Goal: Task Accomplishment & Management: Complete application form

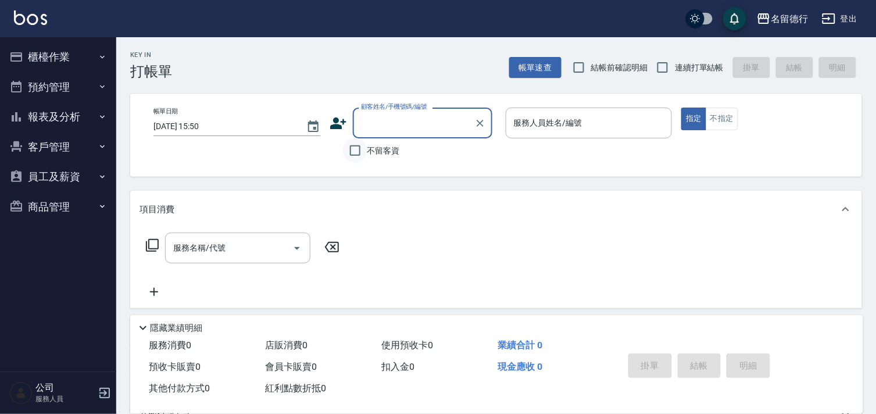
click at [352, 151] on input "不留客資" at bounding box center [355, 150] width 24 height 24
checkbox input "true"
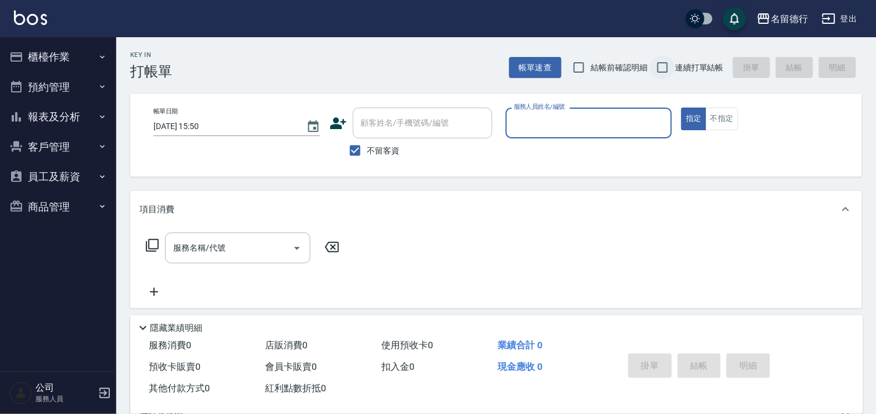
click at [666, 69] on input "連續打單結帳" at bounding box center [662, 67] width 24 height 24
checkbox input "true"
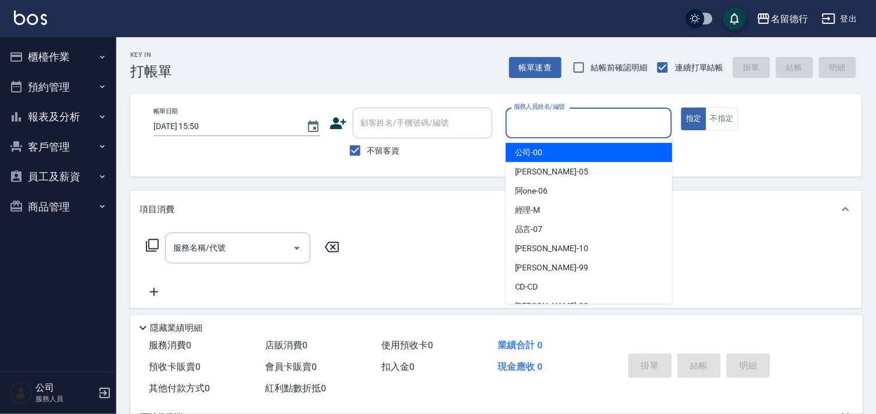
click at [540, 132] on input "服務人員姓名/編號" at bounding box center [589, 123] width 156 height 20
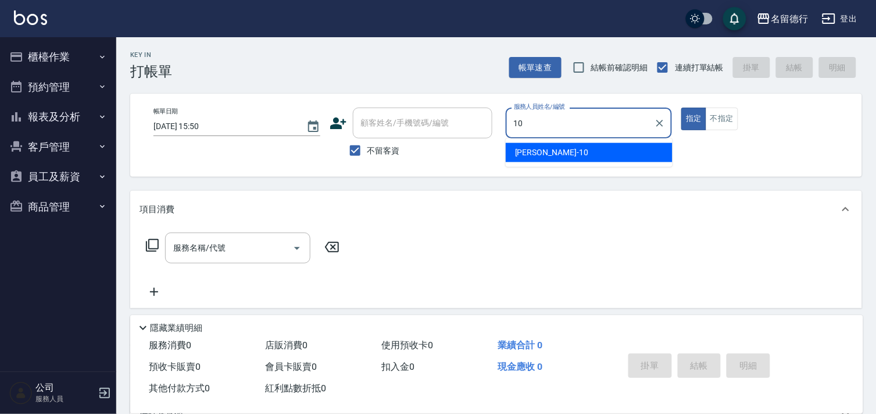
type input "婉如-10"
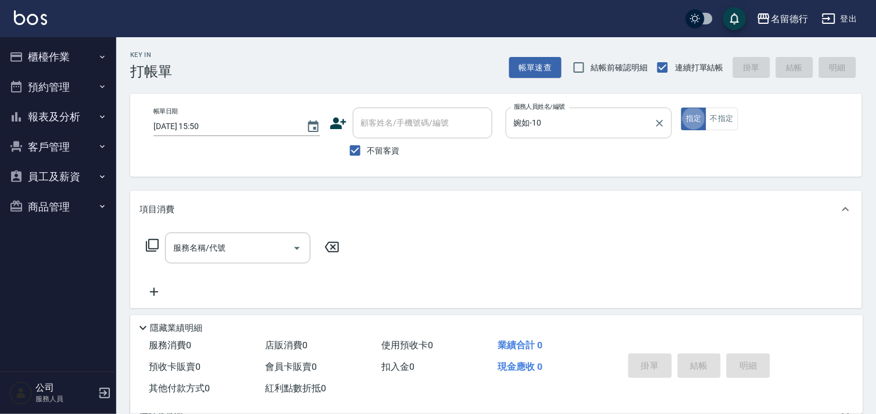
type button "true"
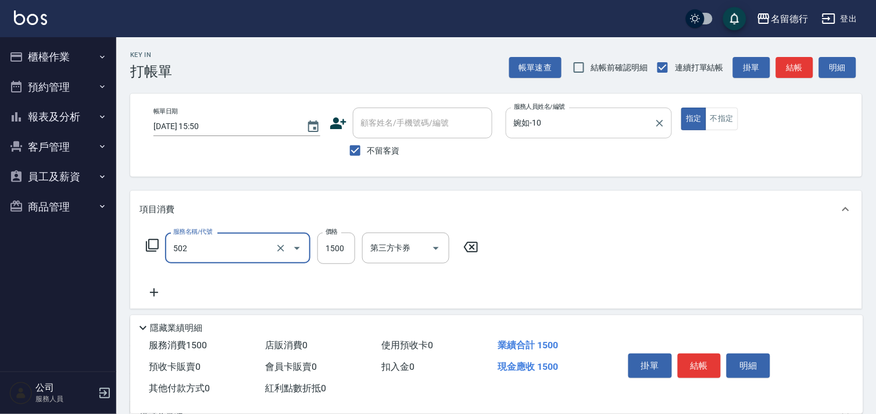
type input "染髮(502)"
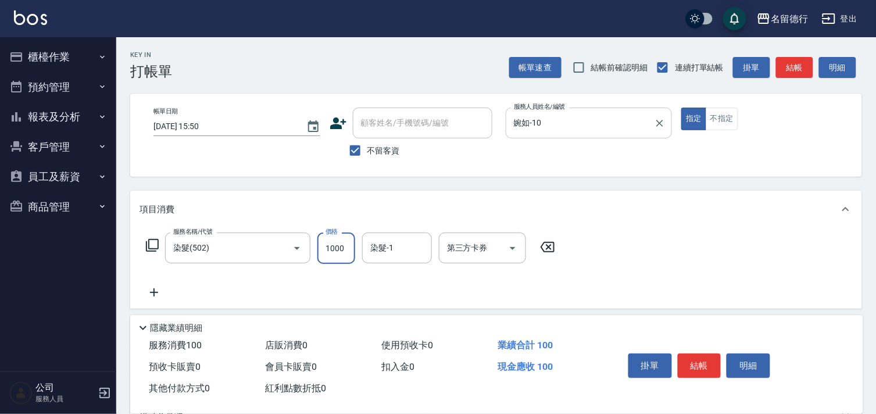
type input "1000"
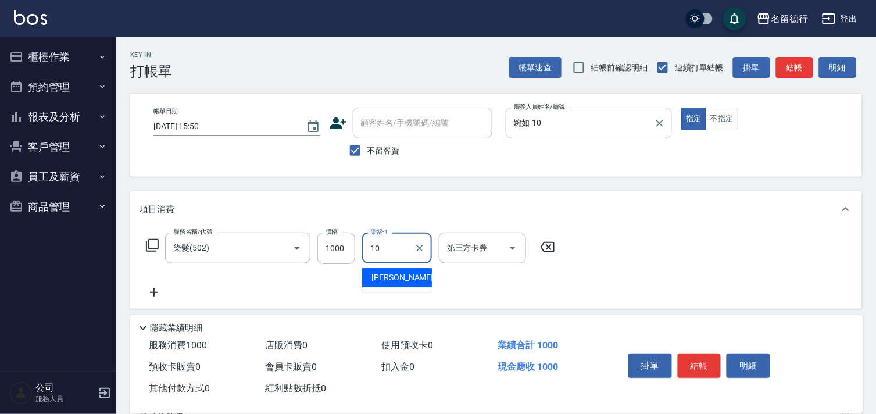
type input "婉如-10"
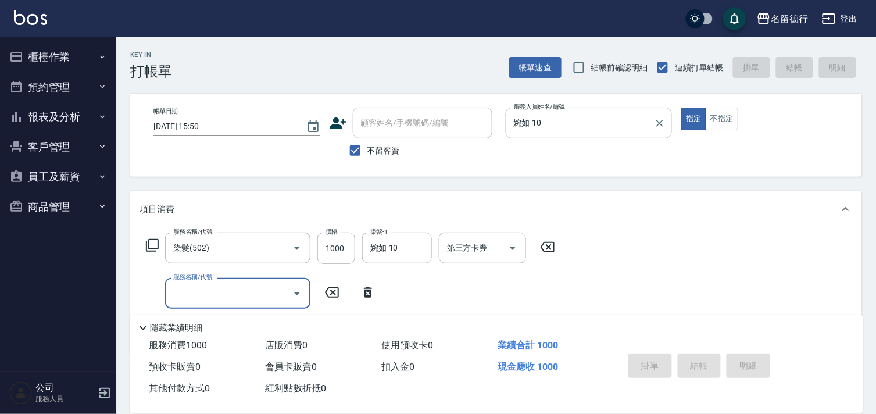
type input "[DATE] 18:08"
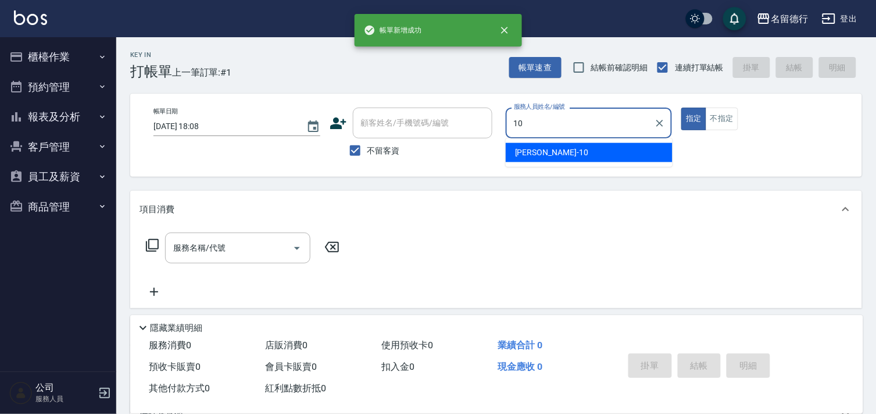
type input "婉如-10"
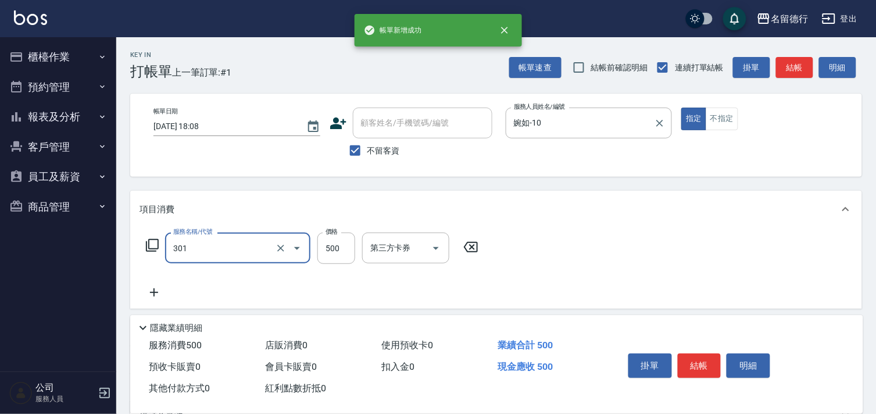
type input "剪髮(301)"
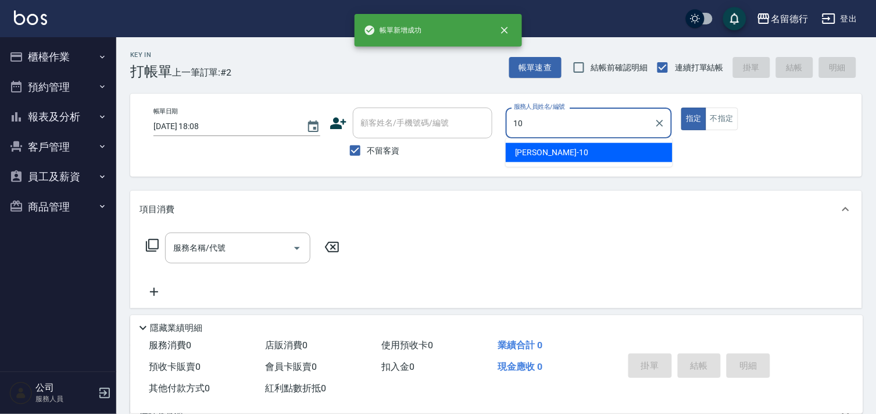
type input "婉如-10"
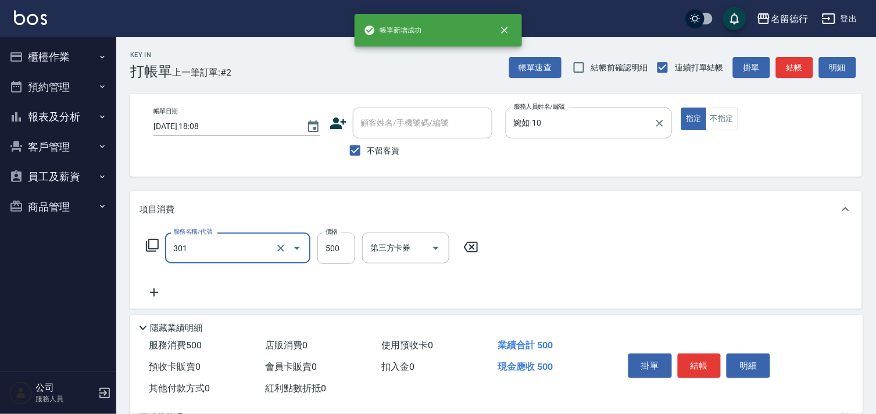
type input "剪髮(301)"
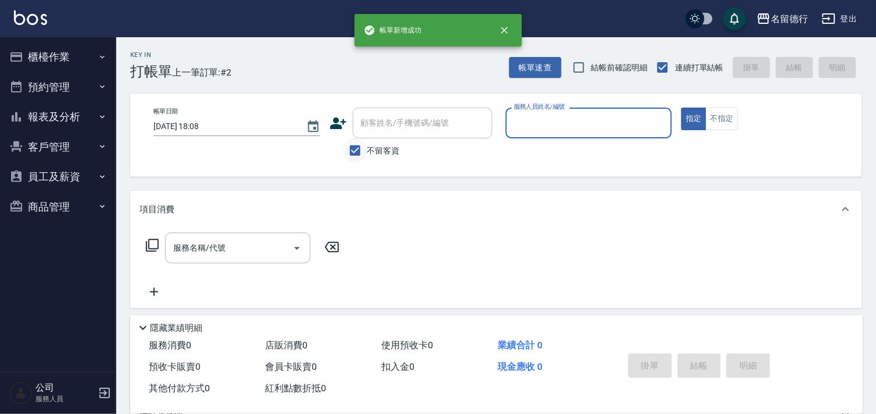
click at [359, 149] on input "不留客資" at bounding box center [355, 150] width 24 height 24
checkbox input "false"
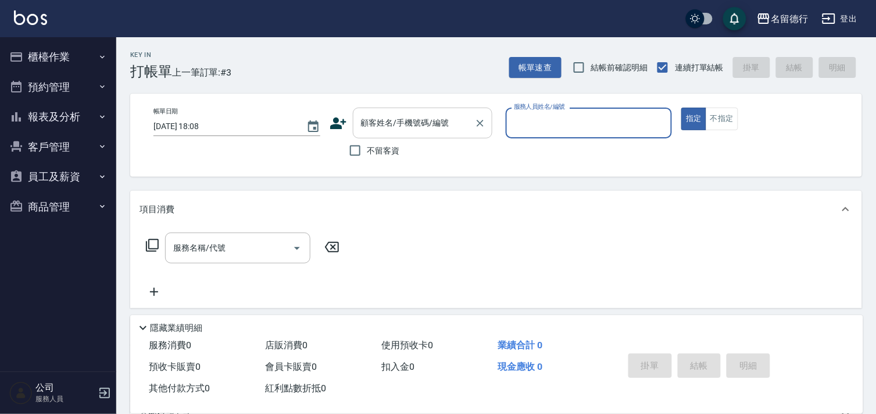
click at [368, 123] on div "顧客姓名/手機號碼/編號 顧客姓名/手機號碼/編號" at bounding box center [422, 122] width 139 height 31
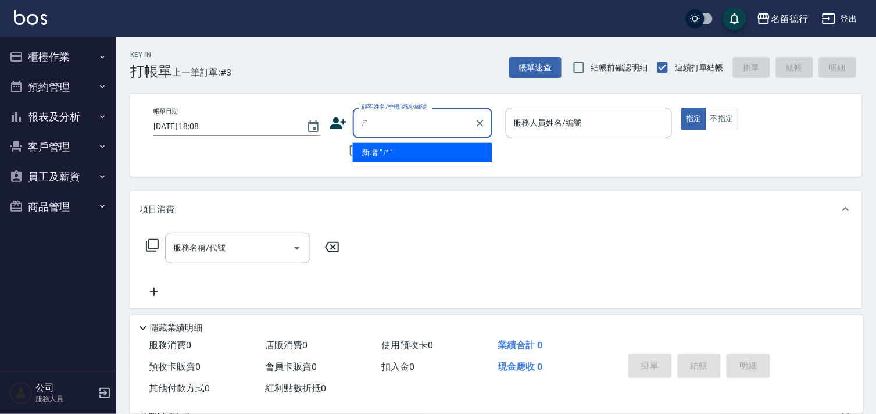
type input "施"
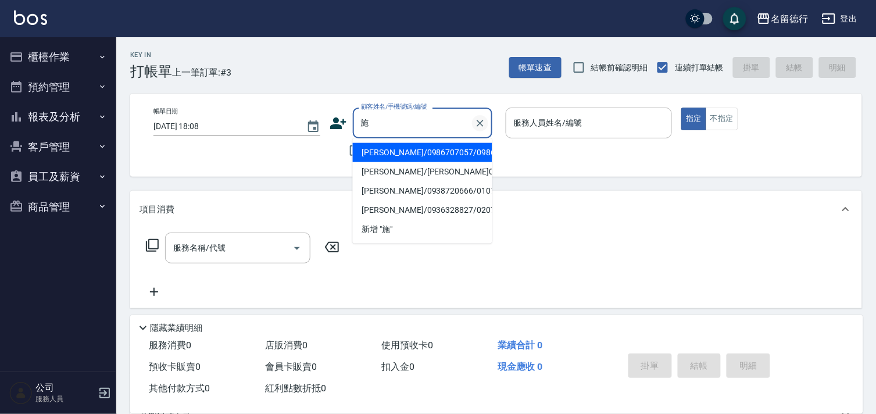
click at [475, 123] on icon "Clear" at bounding box center [480, 123] width 12 height 12
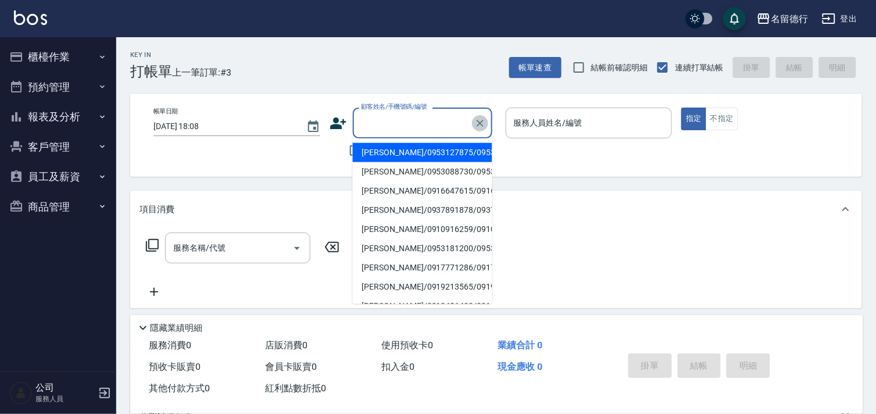
click at [474, 122] on icon "Clear" at bounding box center [480, 123] width 12 height 12
click at [479, 120] on icon "Clear" at bounding box center [480, 123] width 12 height 12
click at [536, 128] on input "服務人員姓名/編號" at bounding box center [589, 123] width 156 height 20
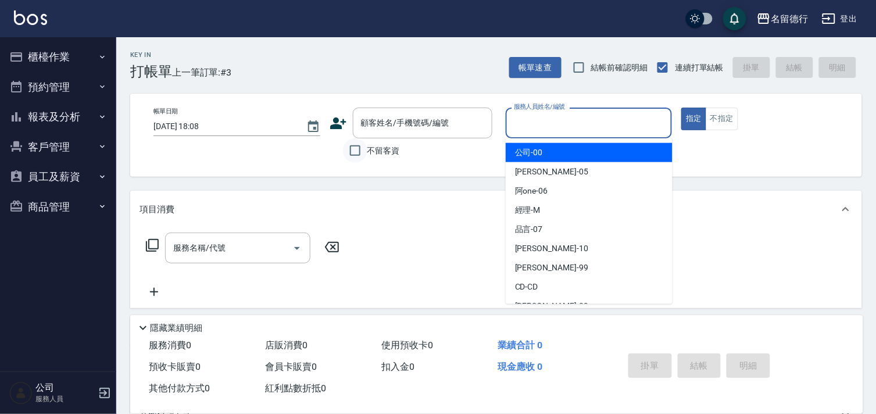
click at [349, 146] on input "不留客資" at bounding box center [355, 150] width 24 height 24
checkbox input "true"
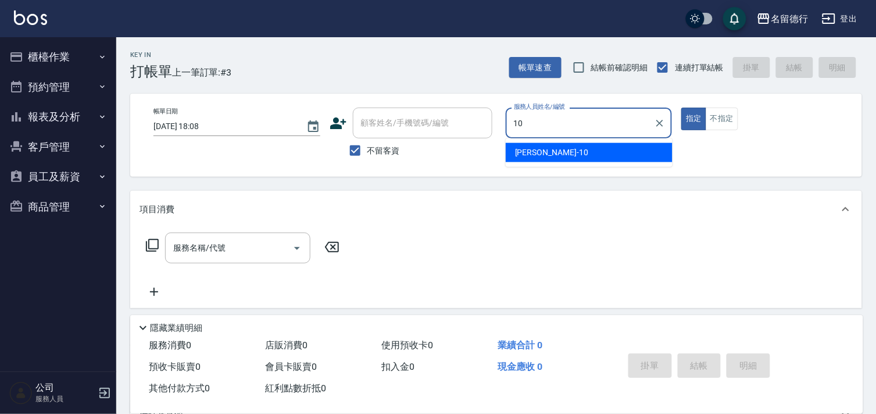
type input "婉如-10"
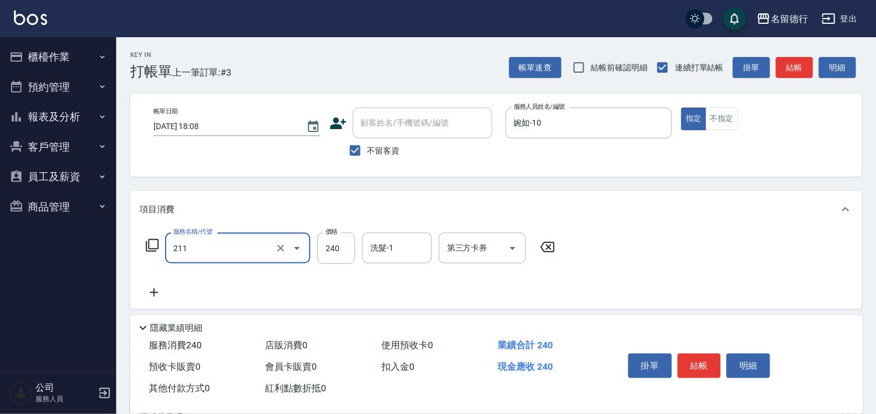
type input "洗髮券(211)"
type input "300"
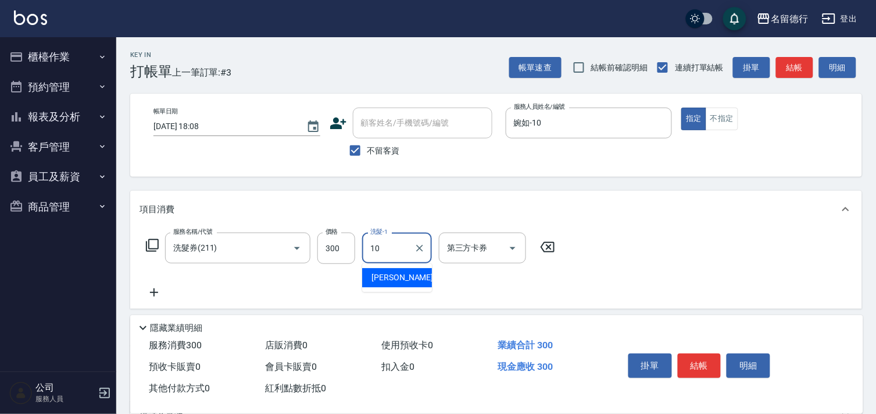
type input "婉如-10"
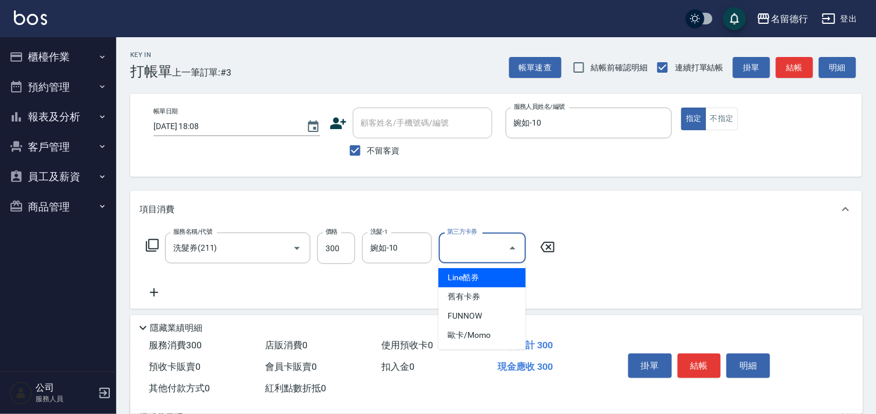
click at [456, 244] on input "第三方卡券" at bounding box center [473, 248] width 59 height 20
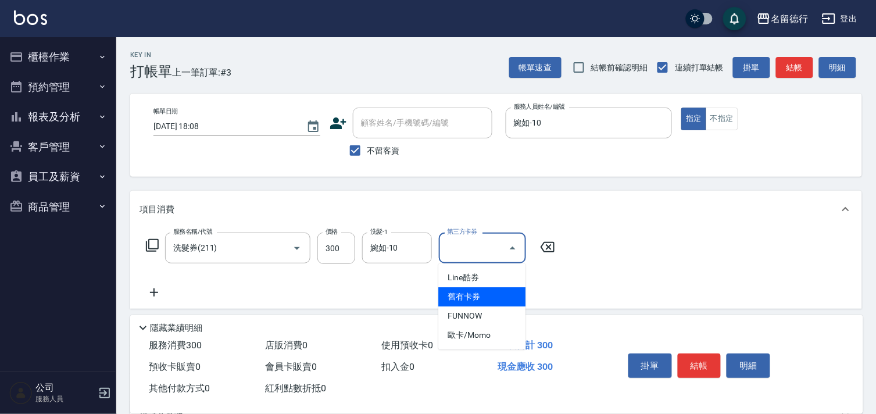
click at [457, 293] on span "舊有卡券" at bounding box center [481, 296] width 87 height 19
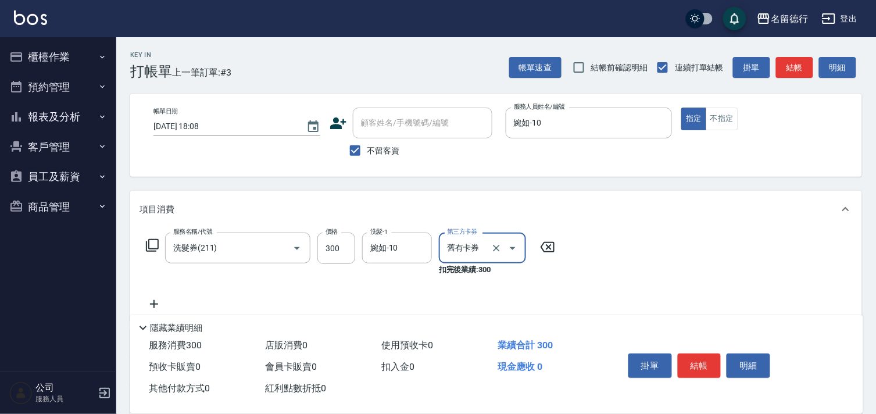
type input "舊有卡券"
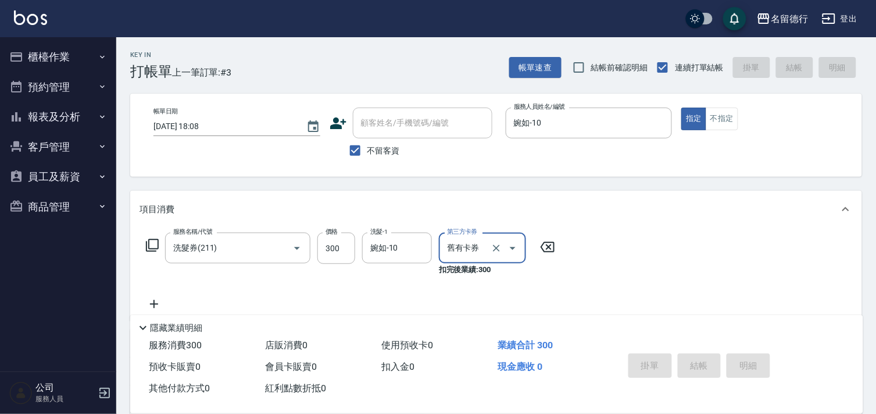
type input "[DATE] 18:09"
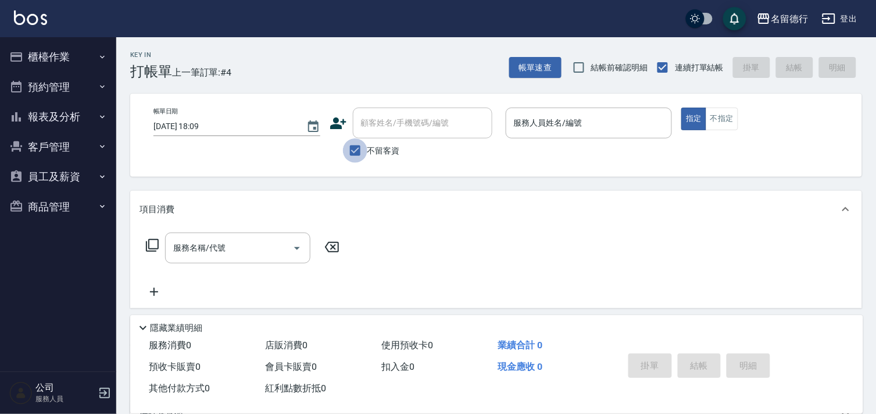
click at [356, 156] on input "不留客資" at bounding box center [355, 150] width 24 height 24
checkbox input "false"
click at [372, 123] on div "顧客姓名/手機號碼/編號 顧客姓名/手機號碼/編號" at bounding box center [422, 122] width 139 height 31
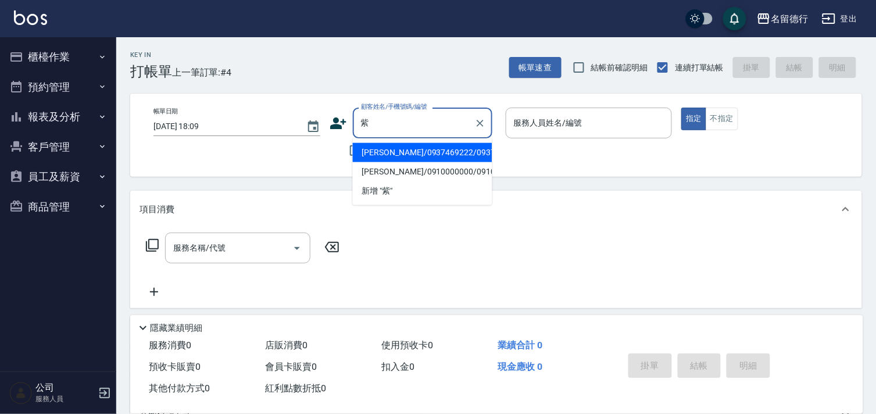
click at [390, 160] on li "[PERSON_NAME]/0937469222/0937469222" at bounding box center [422, 152] width 139 height 19
type input "[PERSON_NAME]/0937469222/0937469222"
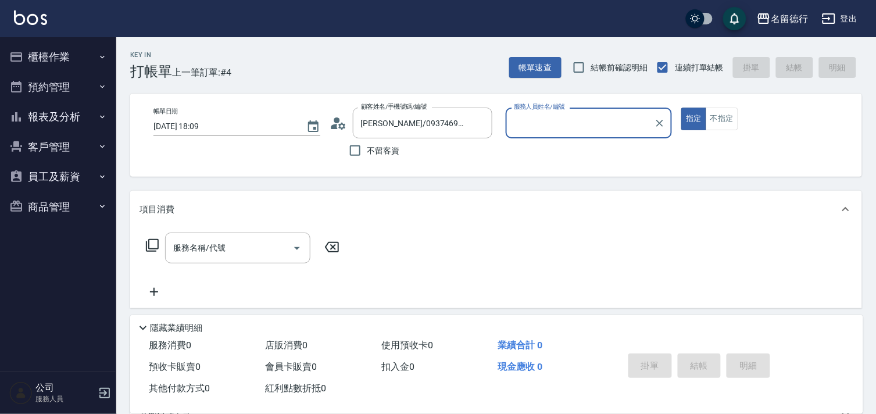
type input "品言-07"
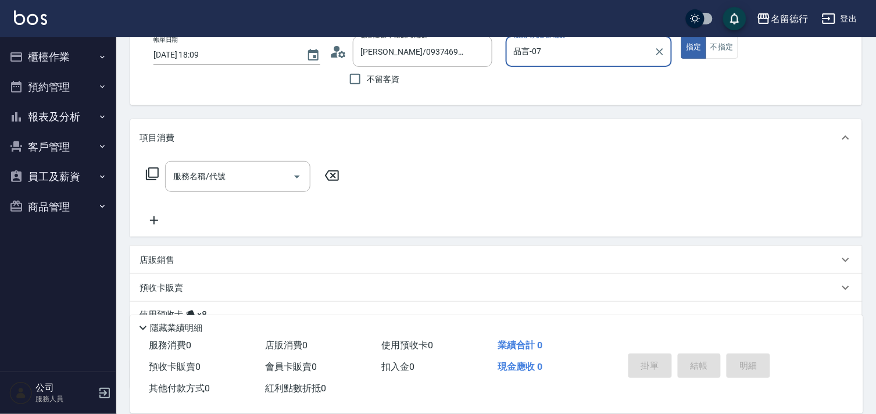
scroll to position [156, 0]
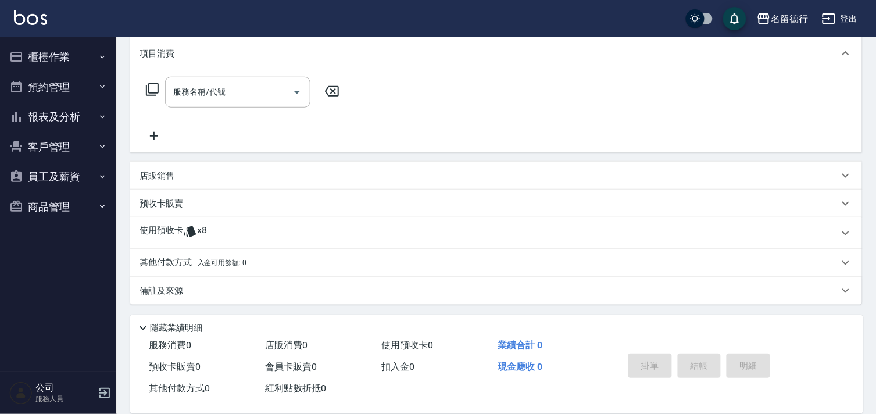
click at [186, 235] on icon at bounding box center [190, 231] width 14 height 14
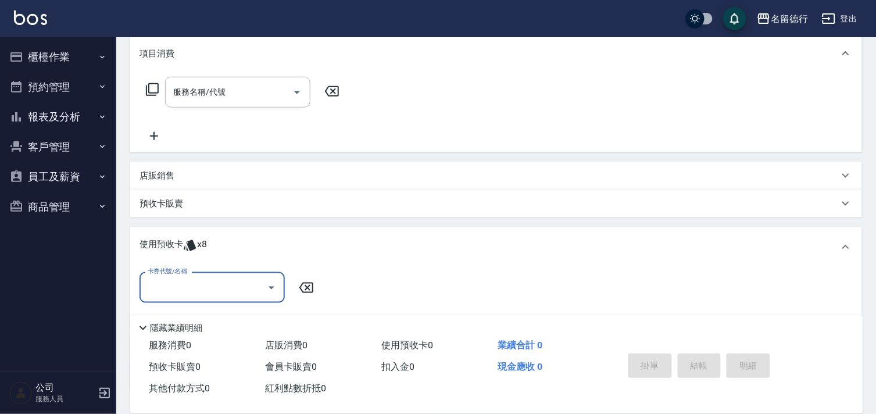
scroll to position [0, 0]
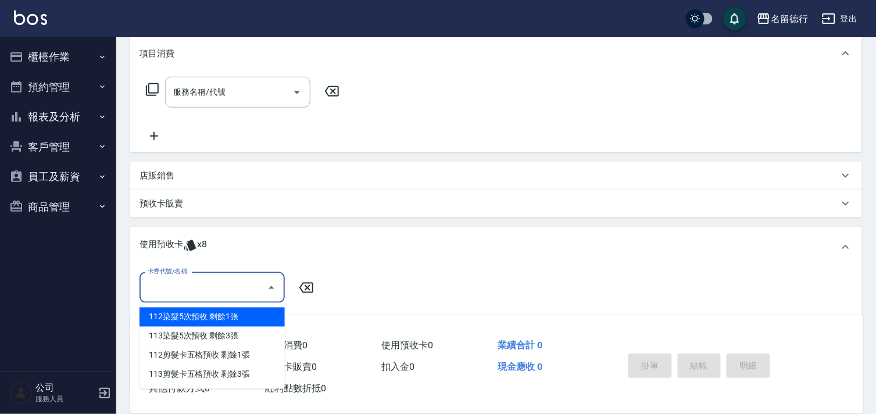
click at [207, 281] on input "卡券代號/名稱" at bounding box center [203, 287] width 117 height 20
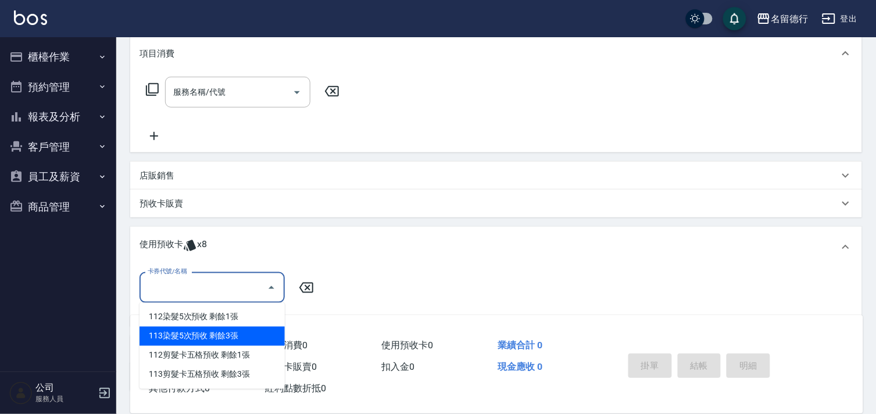
click at [213, 338] on div "113染髮5次預收 剩餘3張" at bounding box center [211, 336] width 145 height 19
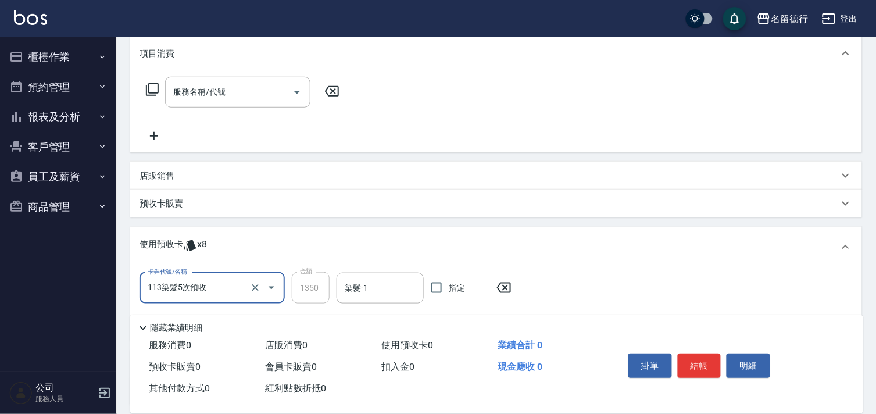
type input "113染髮5次預收"
click at [382, 279] on input "染髮-1" at bounding box center [380, 288] width 77 height 20
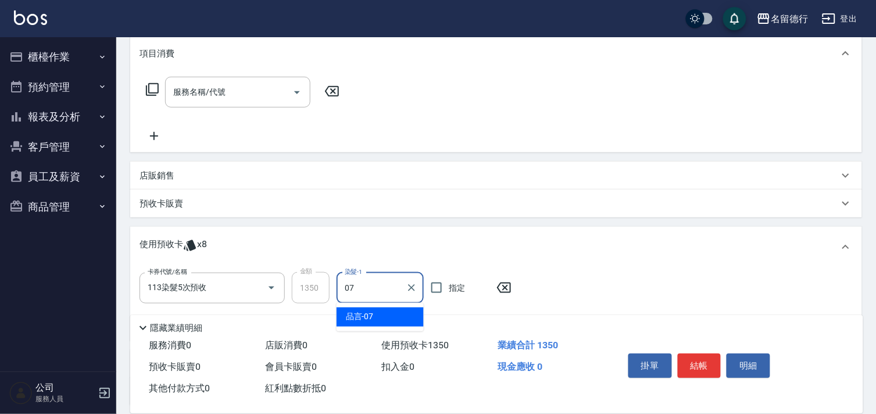
click at [380, 310] on div "品言 -07" at bounding box center [379, 316] width 87 height 19
type input "品言-07"
click at [451, 287] on span "指定" at bounding box center [457, 288] width 16 height 12
click at [449, 287] on input "指定" at bounding box center [436, 287] width 24 height 24
checkbox input "true"
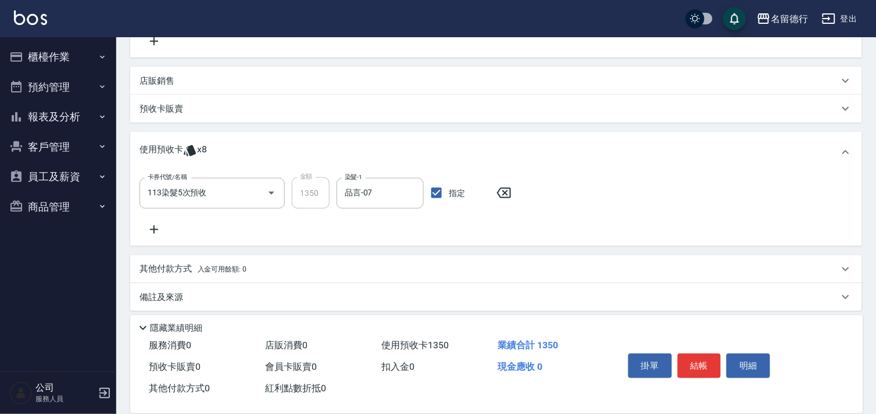
scroll to position [257, 0]
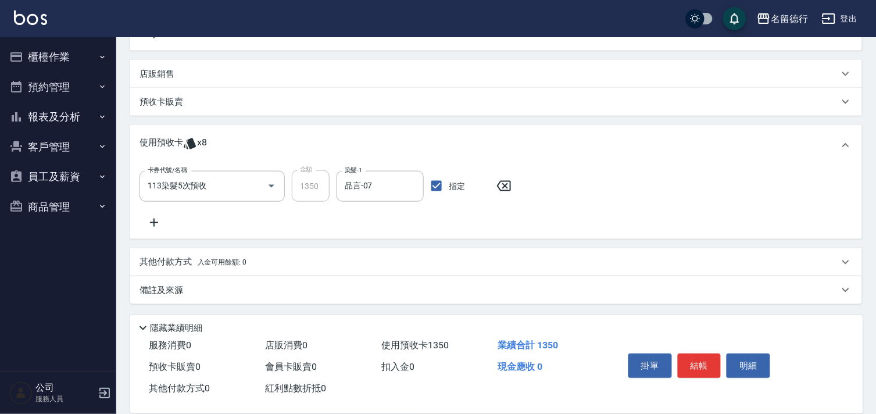
click at [155, 221] on icon at bounding box center [153, 223] width 29 height 14
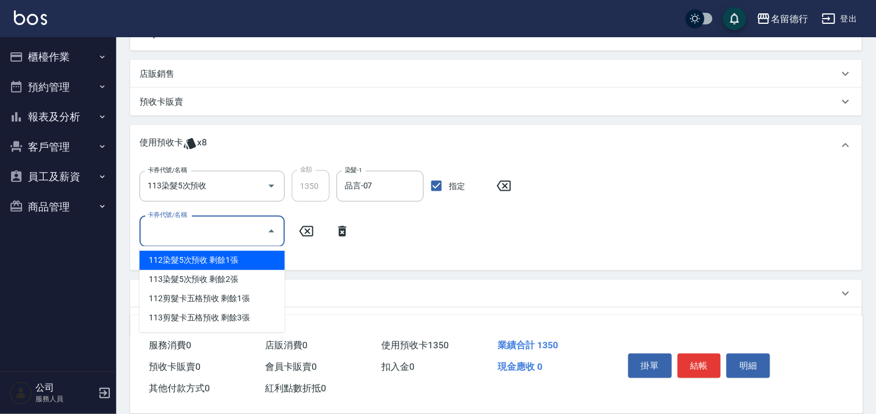
click at [166, 230] on input "卡券代號/名稱" at bounding box center [203, 231] width 117 height 20
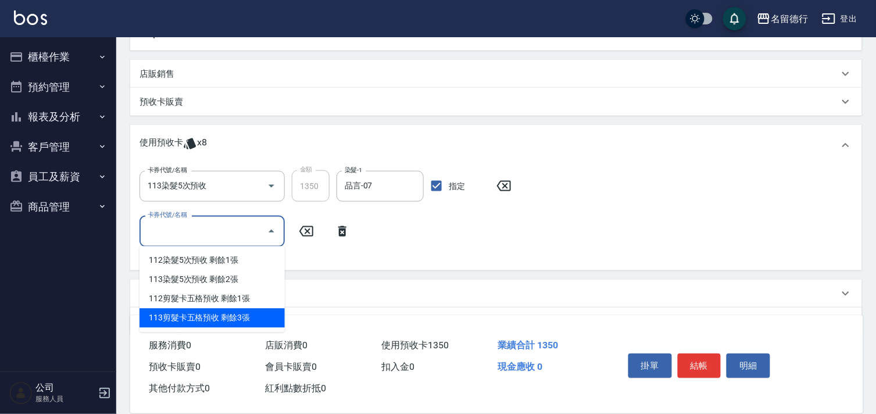
click at [224, 316] on div "113剪髮卡五格預收 剩餘3張" at bounding box center [211, 318] width 145 height 19
type input "113剪髮卡五格預收"
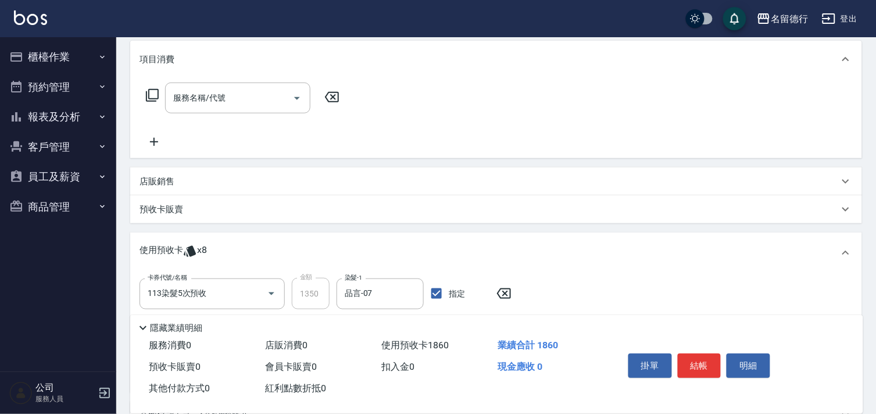
scroll to position [0, 0]
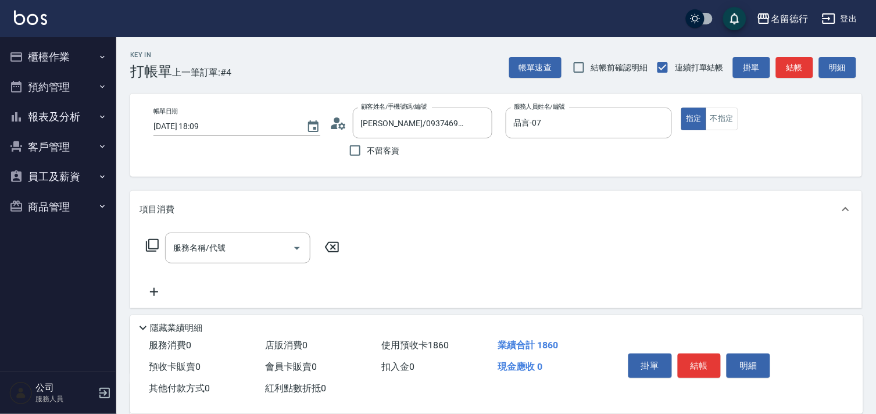
drag, startPoint x: 202, startPoint y: 243, endPoint x: 230, endPoint y: 282, distance: 48.2
click at [202, 242] on div "服務名稱/代號 服務名稱/代號" at bounding box center [237, 247] width 145 height 31
click at [230, 280] on div "No options" at bounding box center [237, 277] width 145 height 28
type input "0"
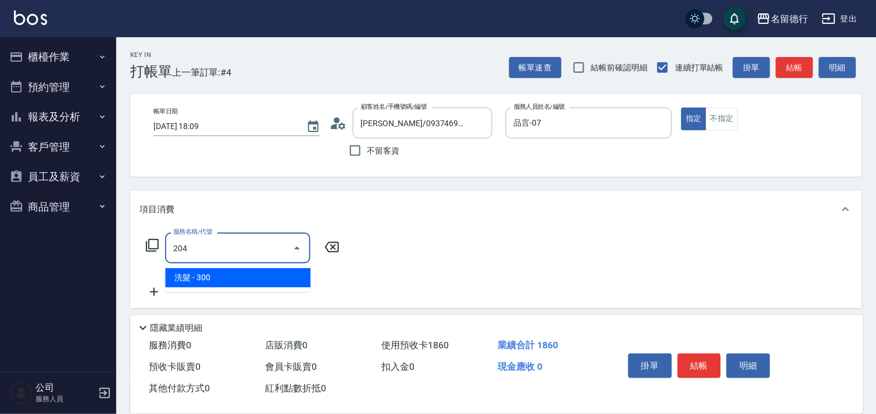
click at [237, 275] on span "洗髮 - 300" at bounding box center [237, 277] width 145 height 19
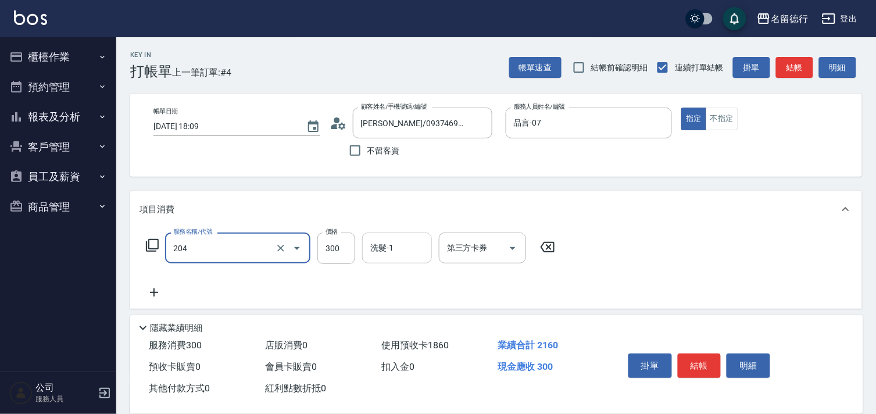
click at [410, 241] on input "洗髮-1" at bounding box center [396, 248] width 59 height 20
type input "洗髮(204)"
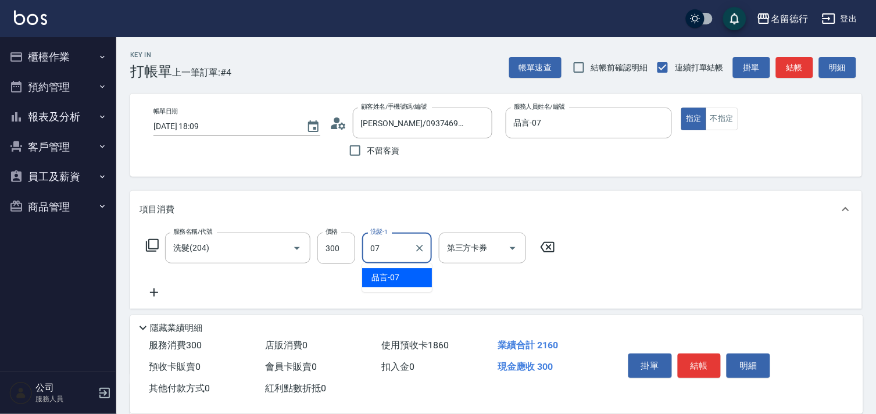
click at [418, 285] on div "品言 -07" at bounding box center [397, 277] width 70 height 19
type input "品言-07"
click at [532, 281] on div "服務名稱/代號 洗髮(204) 服務名稱/代號 價格 300 價格 洗髮-1 品言-07 洗髮-1 第三方卡券 第三方卡券" at bounding box center [350, 265] width 422 height 67
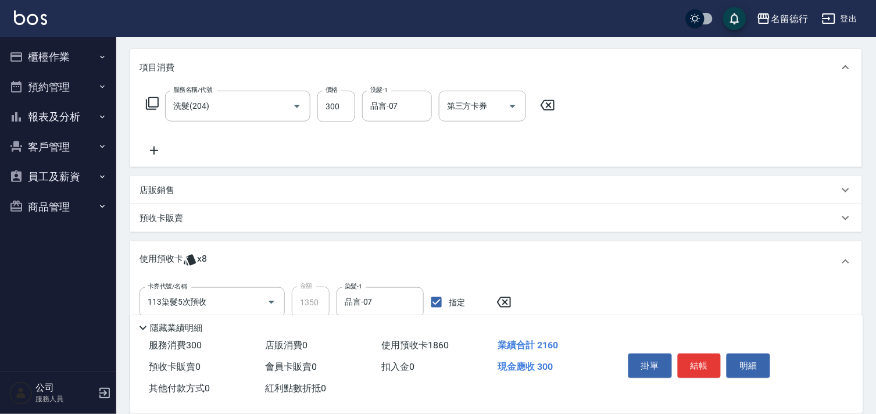
scroll to position [303, 0]
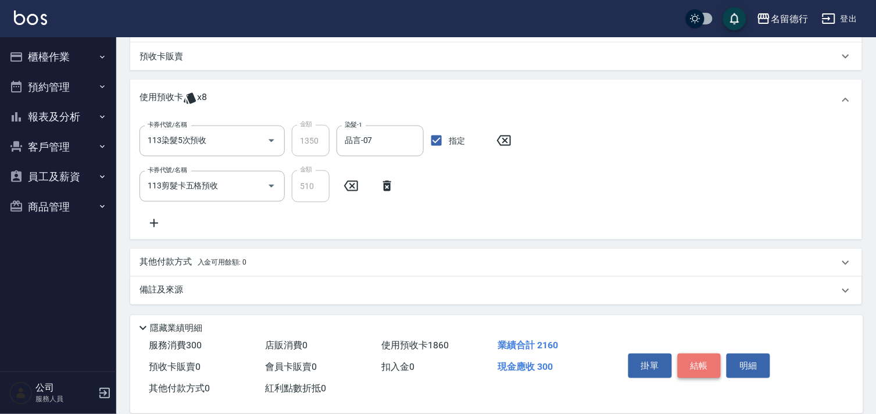
click at [698, 364] on button "結帳" at bounding box center [700, 365] width 44 height 24
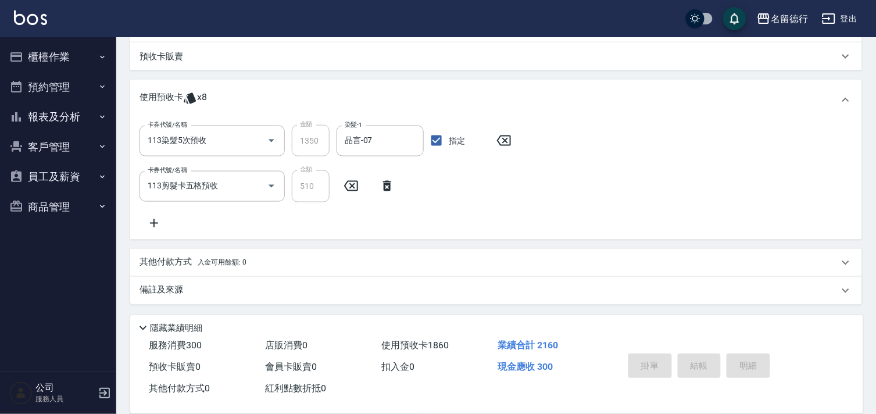
type input "[DATE] 18:31"
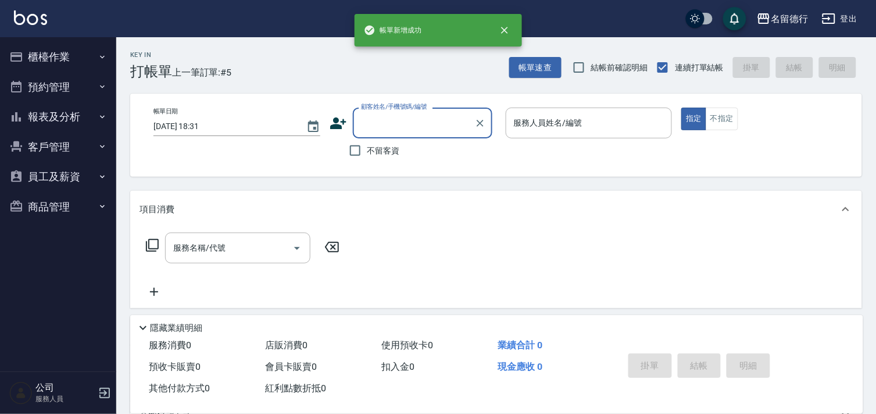
scroll to position [0, 0]
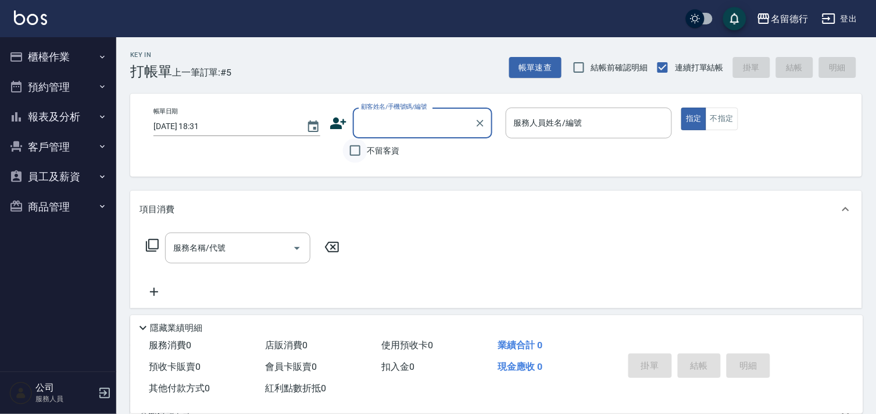
click at [353, 153] on input "不留客資" at bounding box center [355, 150] width 24 height 24
checkbox input "true"
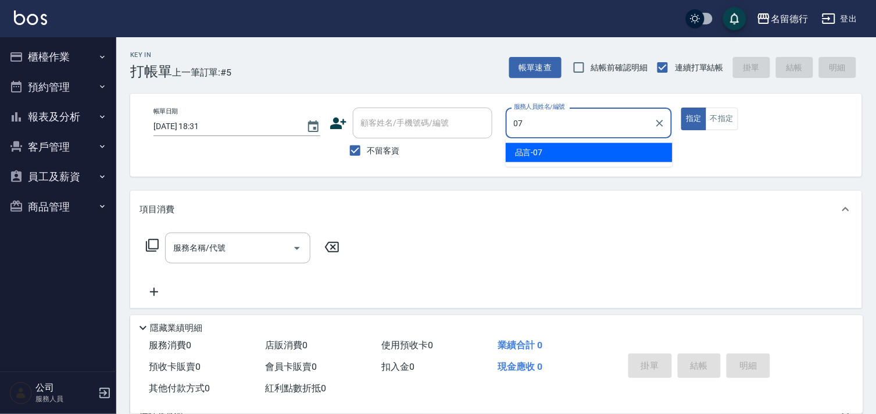
click at [589, 155] on div "品言 -07" at bounding box center [589, 152] width 167 height 19
type input "品言-07"
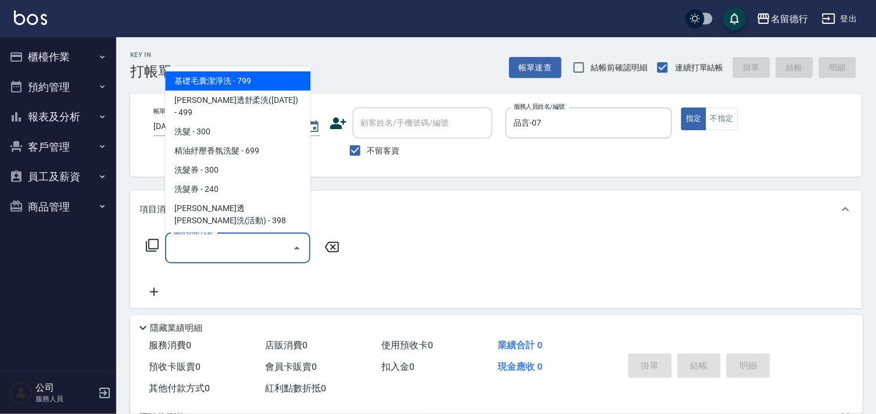
click at [209, 247] on input "服務名稱/代號" at bounding box center [228, 248] width 117 height 20
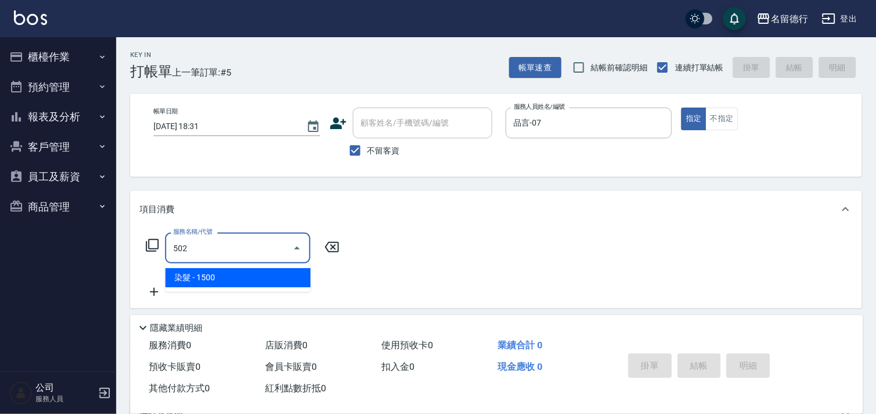
click at [273, 276] on span "染髮 - 1500" at bounding box center [237, 277] width 145 height 19
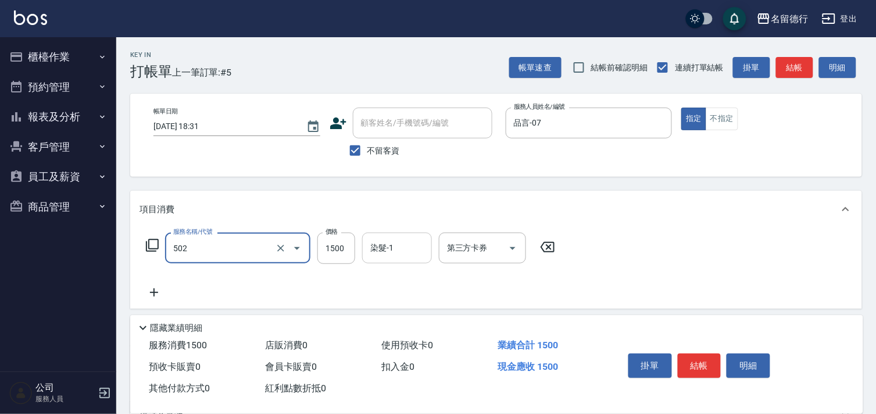
click at [388, 242] on div "染髮-1 染髮-1" at bounding box center [397, 247] width 70 height 31
type input "染髮(502)"
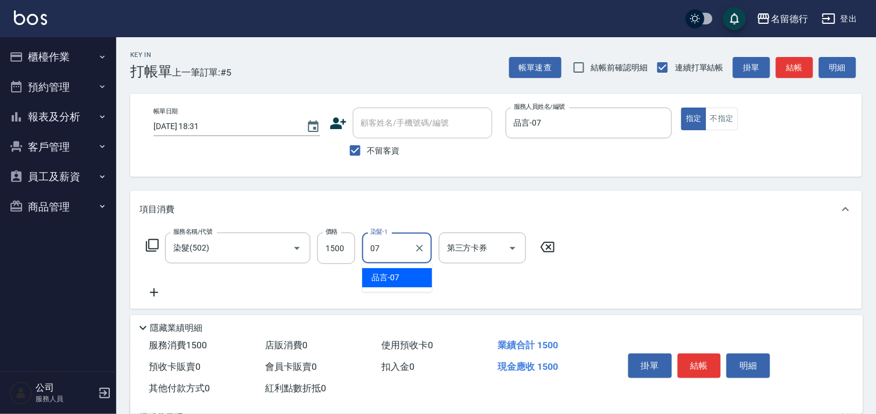
click at [385, 274] on span "品言 -07" at bounding box center [385, 277] width 28 height 12
type input "品言-07"
click at [159, 286] on icon at bounding box center [153, 292] width 29 height 14
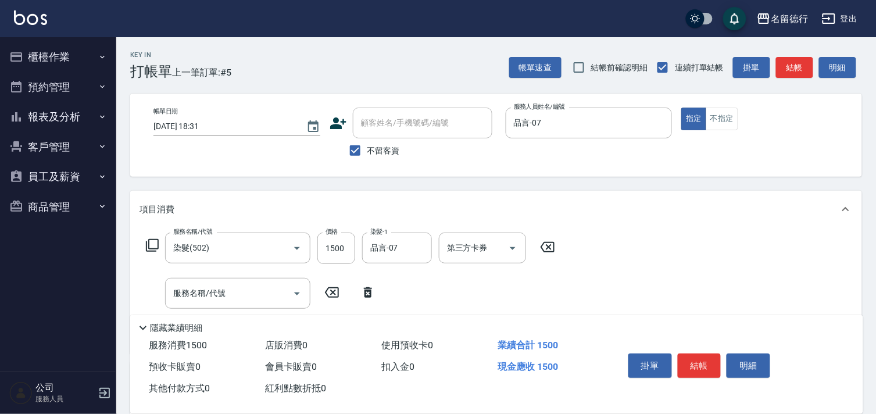
click at [154, 240] on icon at bounding box center [152, 245] width 14 height 14
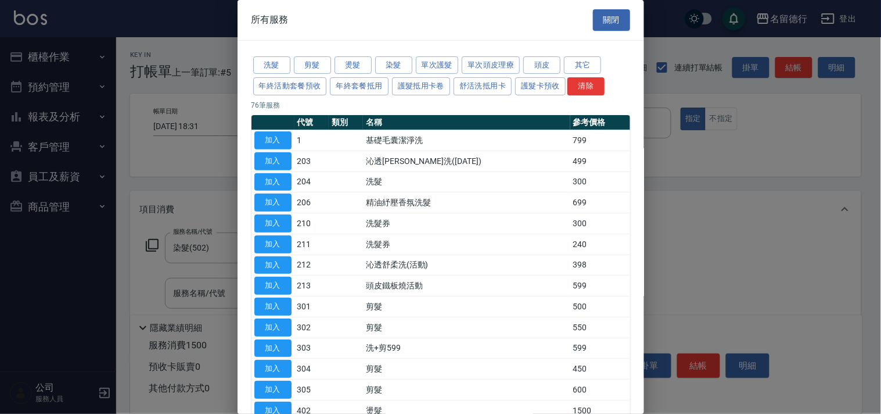
click at [364, 74] on div "洗髮 剪髮 燙髮 染髮 單次護髮 單次頭皮理療 頭皮 其它 年終活動套餐預收 年終套餐抵用 護髮抵用卡卷 舒活洗抵用卡 護髮卡預收 清除" at bounding box center [441, 76] width 379 height 43
click at [356, 71] on button "燙髮" at bounding box center [353, 65] width 37 height 18
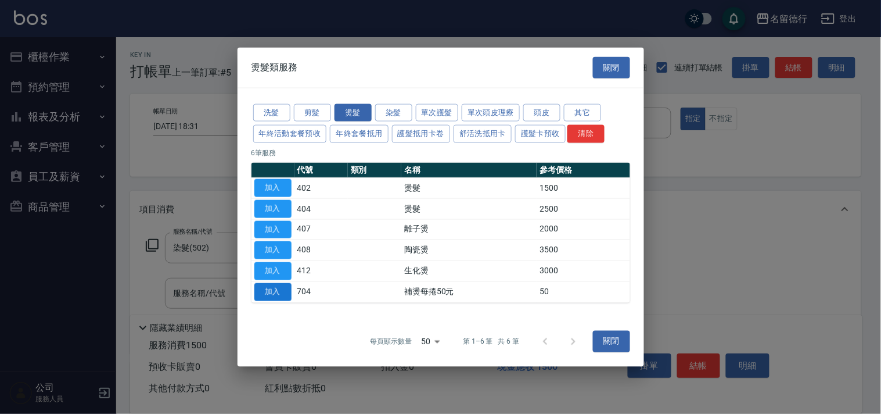
click at [279, 283] on button "加入" at bounding box center [273, 291] width 37 height 18
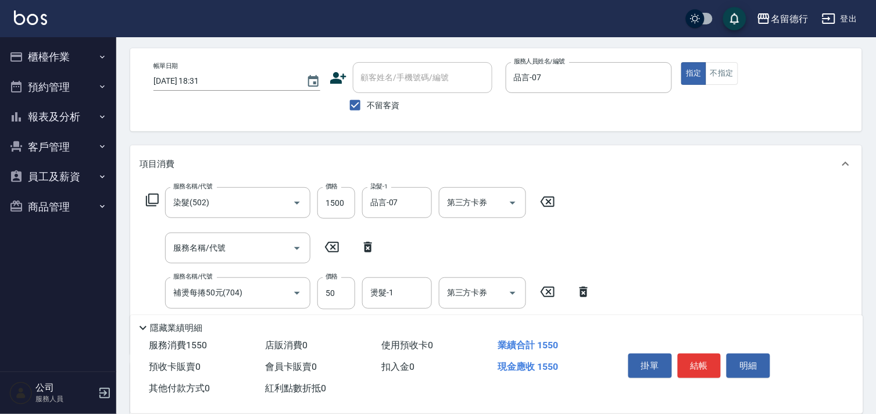
scroll to position [129, 0]
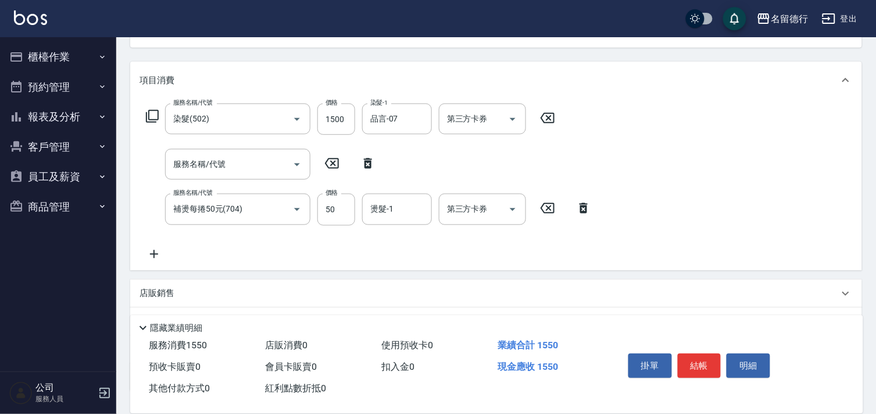
click at [368, 159] on icon at bounding box center [368, 163] width 8 height 10
type input "補燙每捲50元(704)"
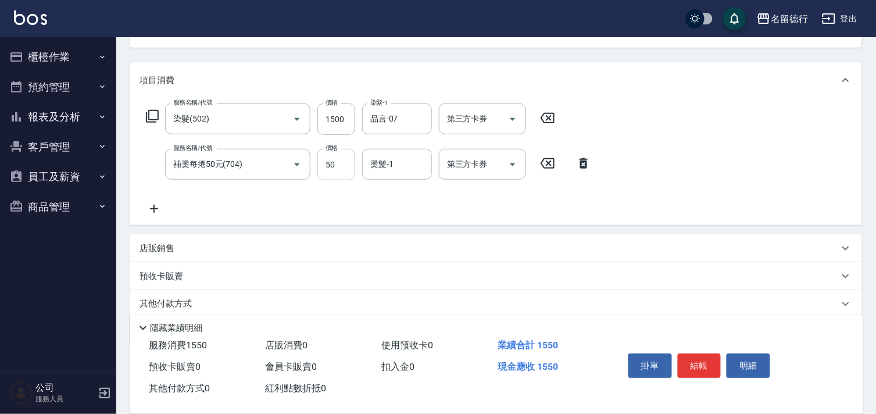
click at [333, 176] on input "50" at bounding box center [336, 164] width 38 height 31
type input "500"
click at [387, 164] on div "燙髮-1 燙髮-1" at bounding box center [397, 164] width 70 height 31
click at [392, 195] on span "品言 -07" at bounding box center [385, 194] width 28 height 12
type input "品言-07"
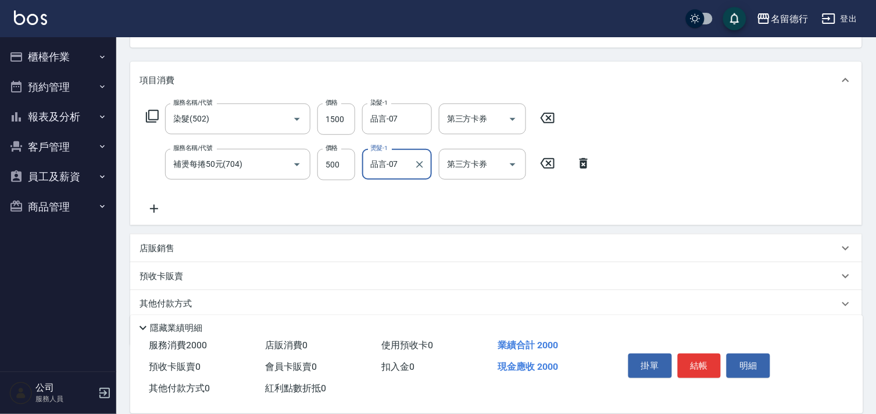
click at [509, 214] on div "服務名稱/代號 染髮(502) 服務名稱/代號 價格 1500 價格 染髮-1 品言-07 染髮-1 第三方卡券 第三方卡券 服務名稱/代號 補燙每捲50元(…" at bounding box center [368, 159] width 458 height 112
click at [700, 359] on button "結帳" at bounding box center [700, 365] width 44 height 24
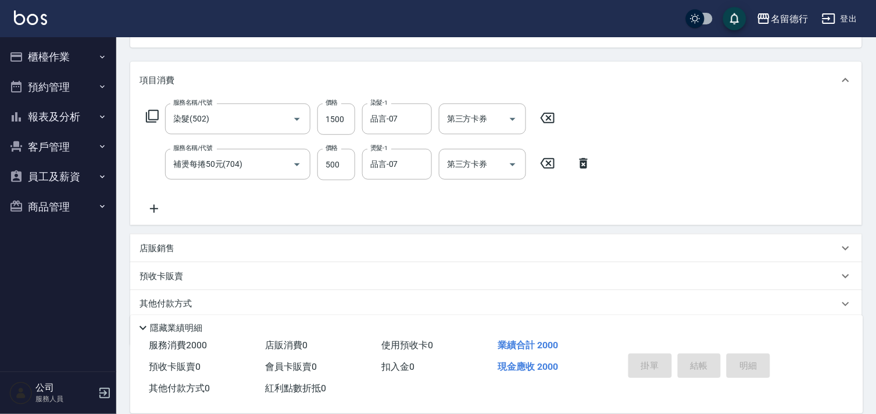
type input "[DATE] 18:32"
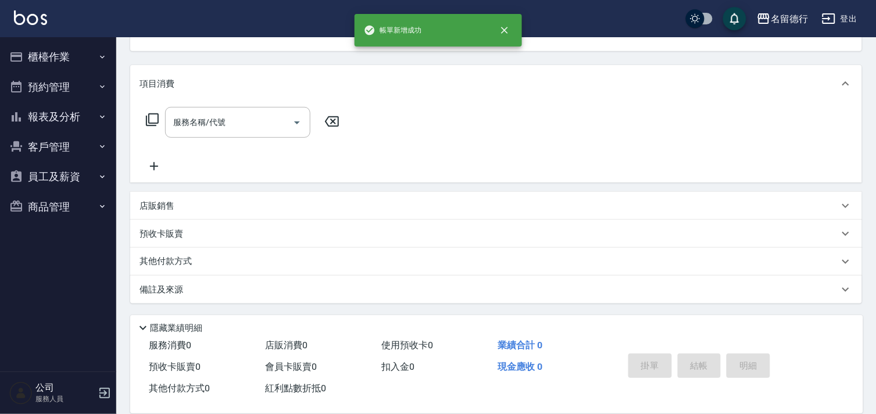
scroll to position [113, 0]
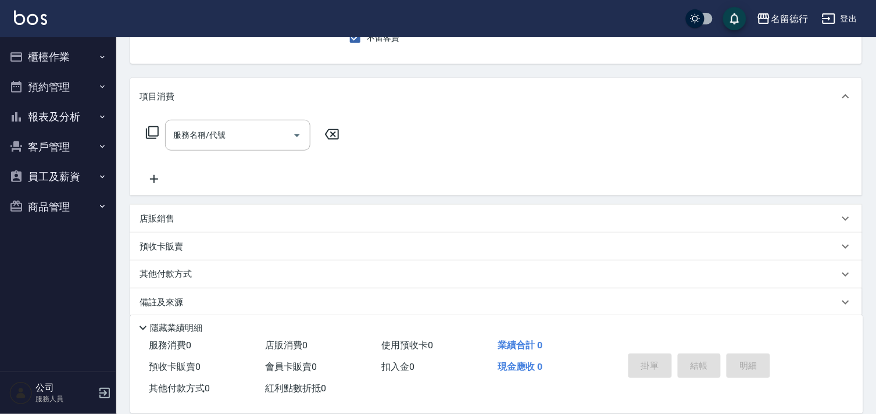
click at [80, 59] on button "櫃檯作業" at bounding box center [58, 57] width 107 height 30
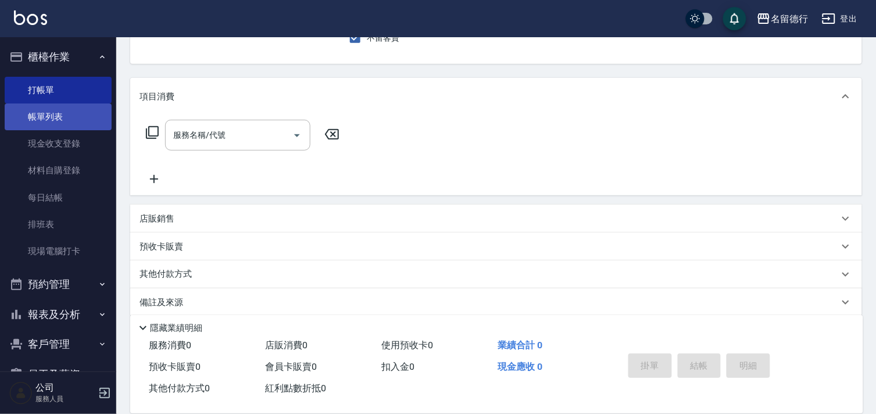
click at [68, 120] on link "帳單列表" at bounding box center [58, 116] width 107 height 27
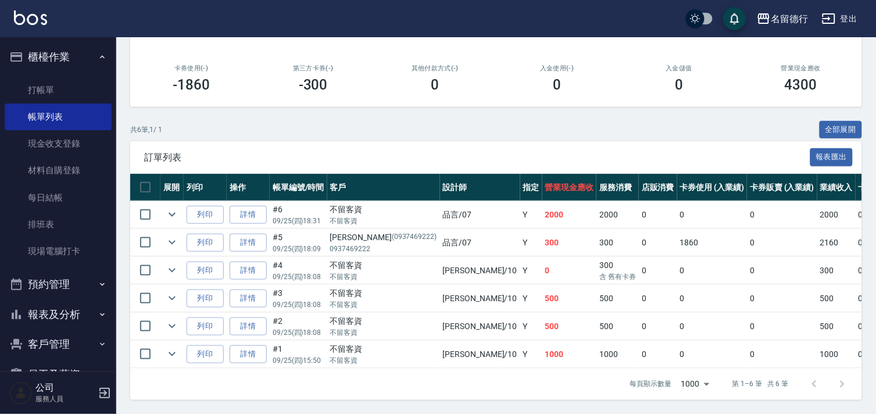
scroll to position [195, 0]
click at [23, 86] on link "打帳單" at bounding box center [58, 90] width 107 height 27
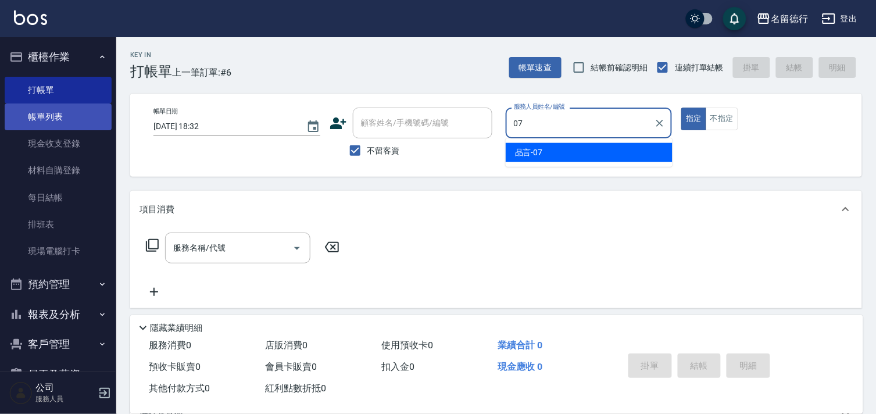
type input "07"
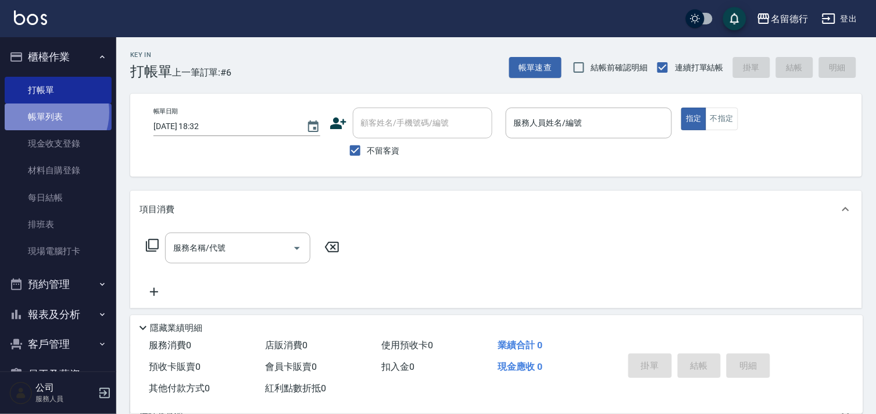
click at [45, 112] on link "帳單列表" at bounding box center [58, 116] width 107 height 27
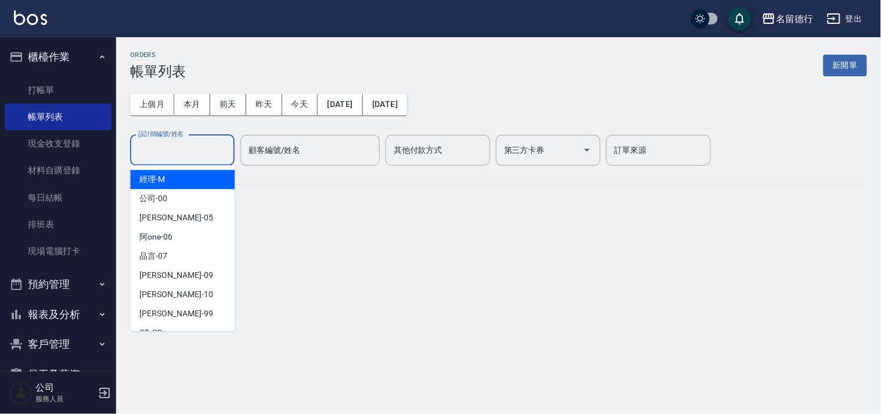
click at [157, 155] on input "設計師編號/姓名" at bounding box center [182, 150] width 94 height 20
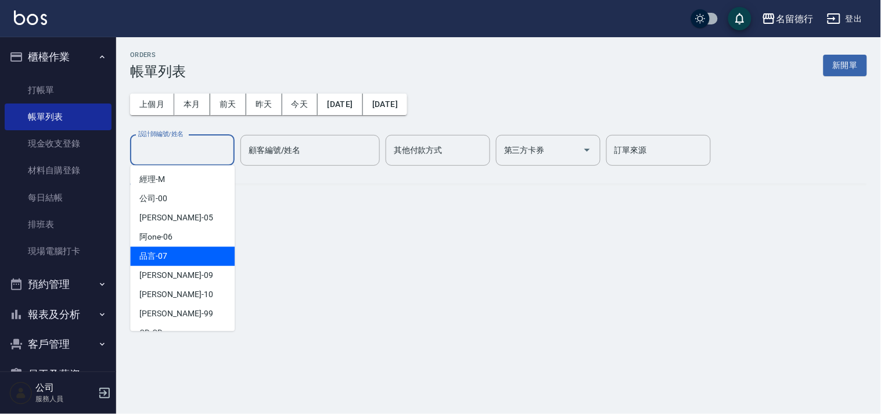
click at [157, 254] on span "品言 -07" at bounding box center [153, 256] width 28 height 12
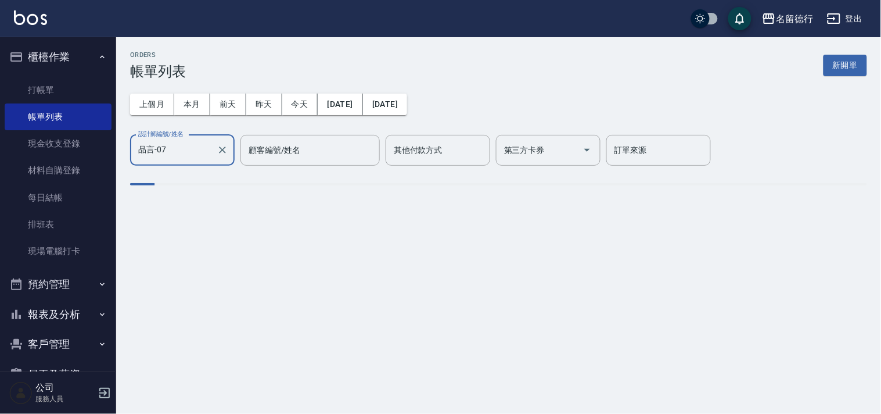
type input "品言-07"
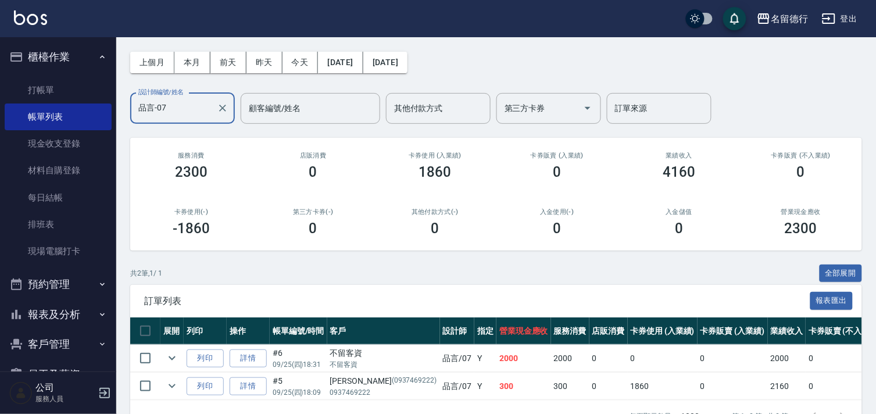
scroll to position [84, 0]
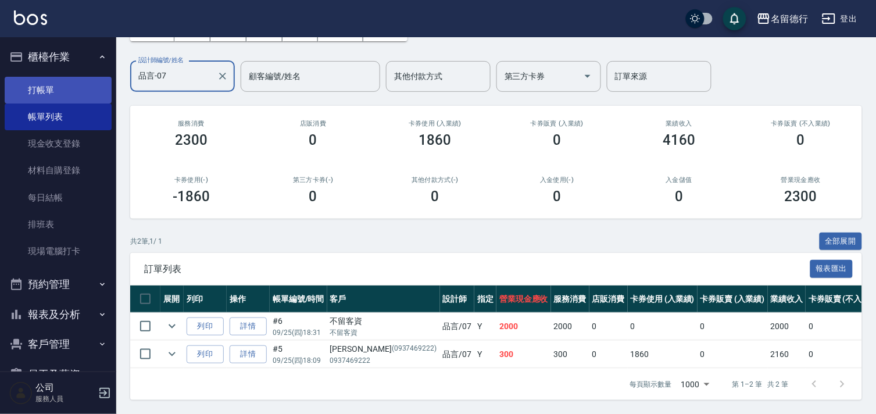
click at [54, 81] on link "打帳單" at bounding box center [58, 90] width 107 height 27
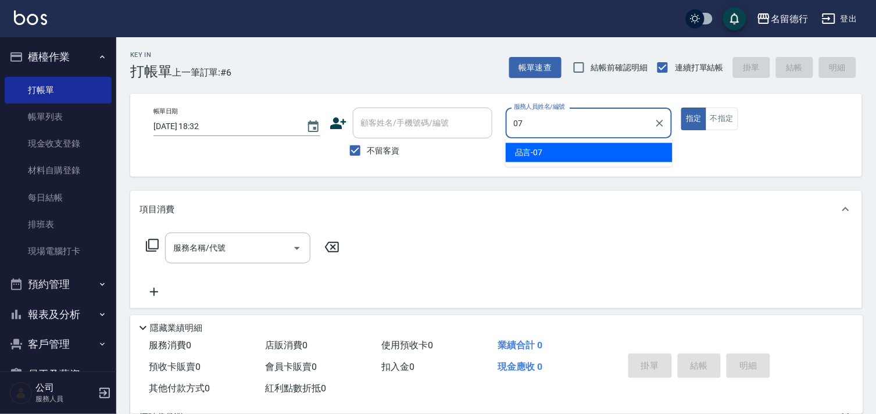
click at [553, 153] on div "品言 -07" at bounding box center [589, 152] width 167 height 19
type input "品言-07"
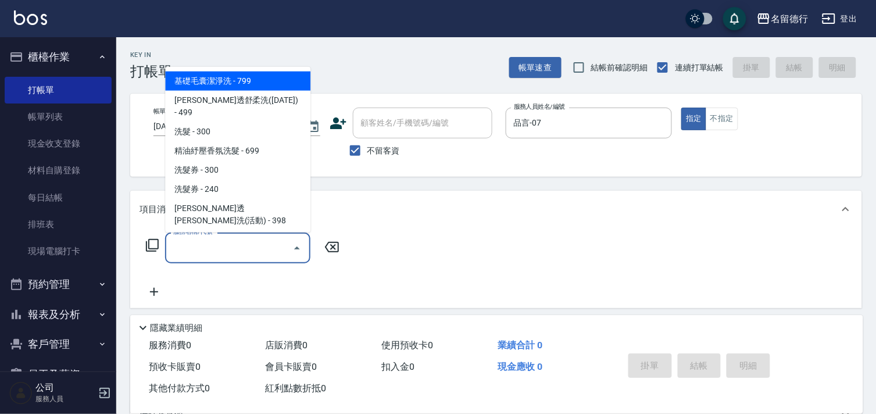
click at [222, 243] on div "服務名稱/代號 服務名稱/代號" at bounding box center [237, 247] width 145 height 31
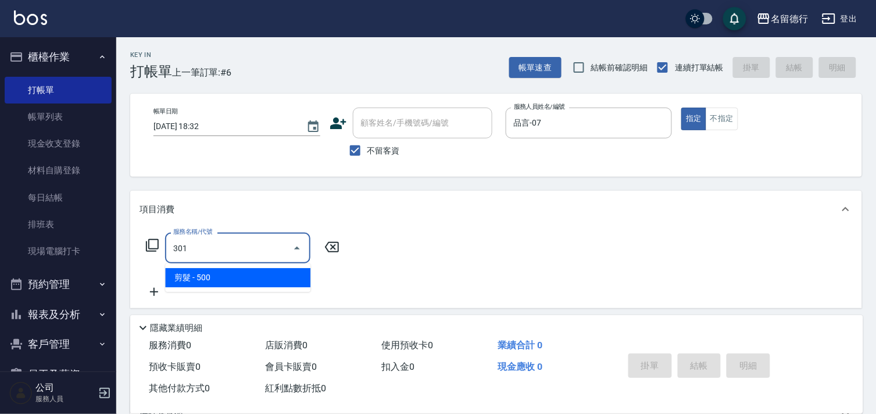
click at [245, 276] on span "剪髮 - 500" at bounding box center [237, 277] width 145 height 19
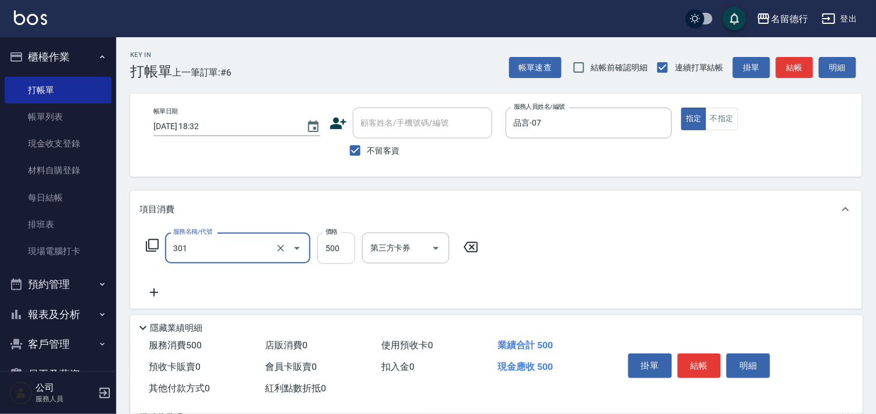
type input "剪髮(301)"
click at [336, 247] on input "500" at bounding box center [336, 247] width 38 height 31
type input "600"
click at [691, 285] on div "服務名稱/代號 剪髮(301) 服務名稱/代號 價格 600 價格 第三方卡券 第三方卡券" at bounding box center [496, 268] width 732 height 81
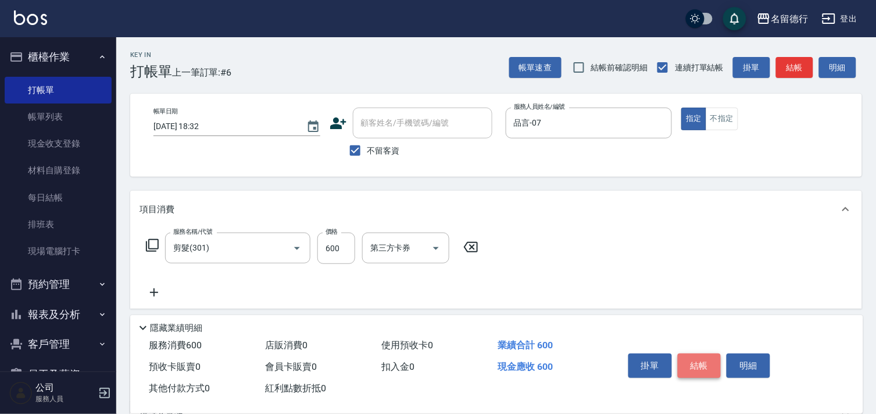
click at [696, 363] on button "結帳" at bounding box center [700, 365] width 44 height 24
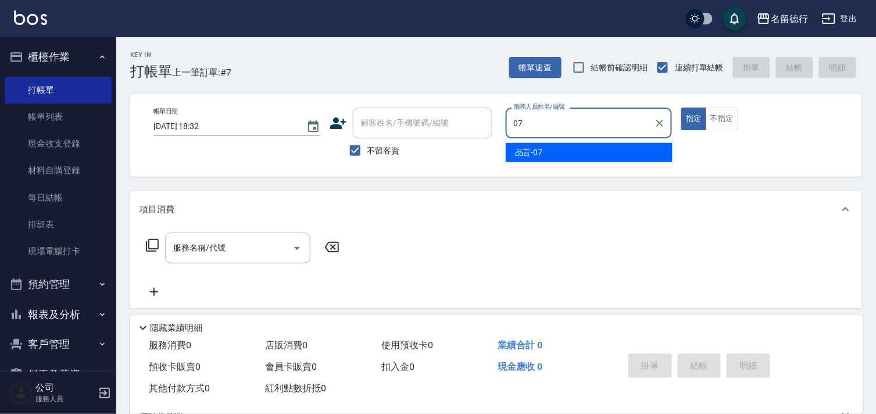
click at [536, 153] on span "品言 -07" at bounding box center [529, 152] width 28 height 12
type input "品言-07"
click at [209, 242] on div "服務名稱/代號 服務名稱/代號" at bounding box center [237, 247] width 145 height 31
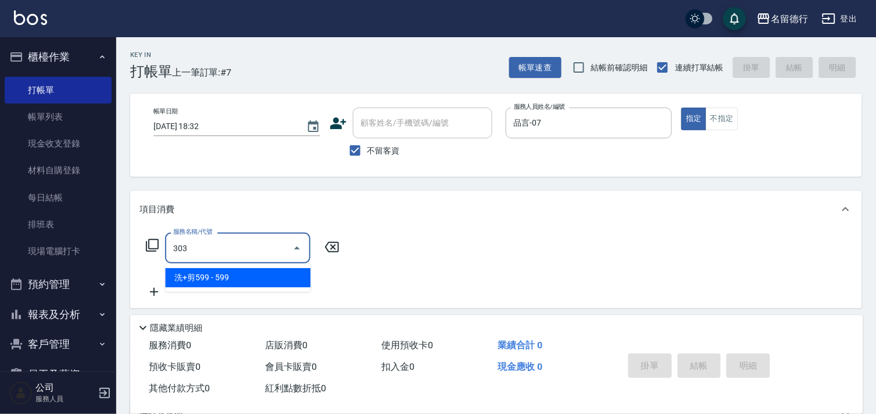
click at [268, 277] on span "洗+剪599 - 599" at bounding box center [237, 277] width 145 height 19
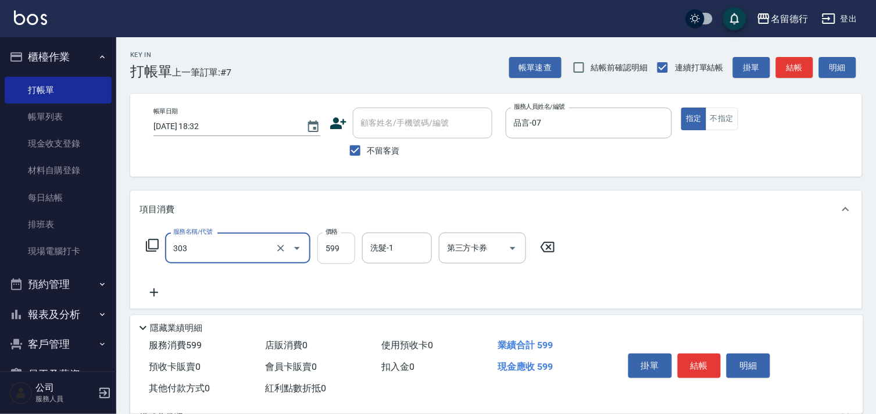
type input "洗+剪599(303)"
click at [332, 248] on input "599" at bounding box center [336, 247] width 38 height 31
type input "900"
click at [380, 246] on div "洗髮-1 洗髮-1" at bounding box center [397, 247] width 70 height 31
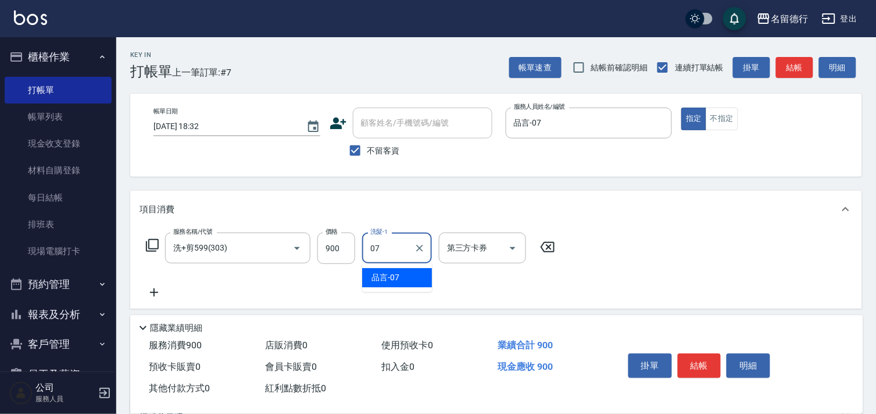
click at [392, 279] on span "品言 -07" at bounding box center [385, 277] width 28 height 12
type input "品言-07"
click at [687, 353] on button "結帳" at bounding box center [700, 365] width 44 height 24
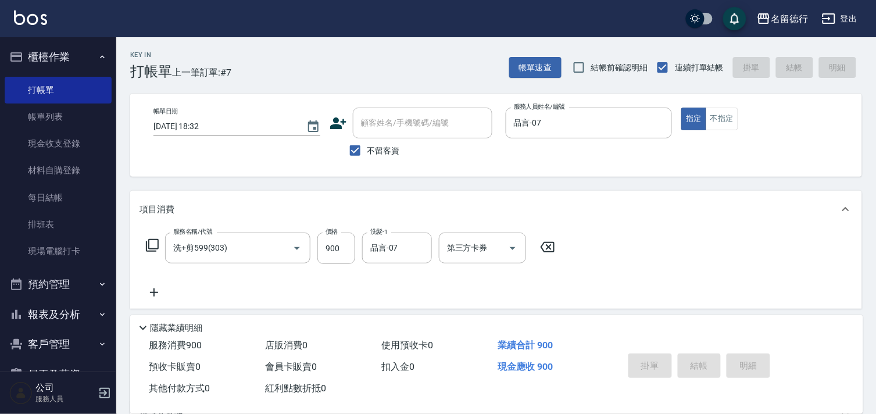
type input "[DATE] 18:33"
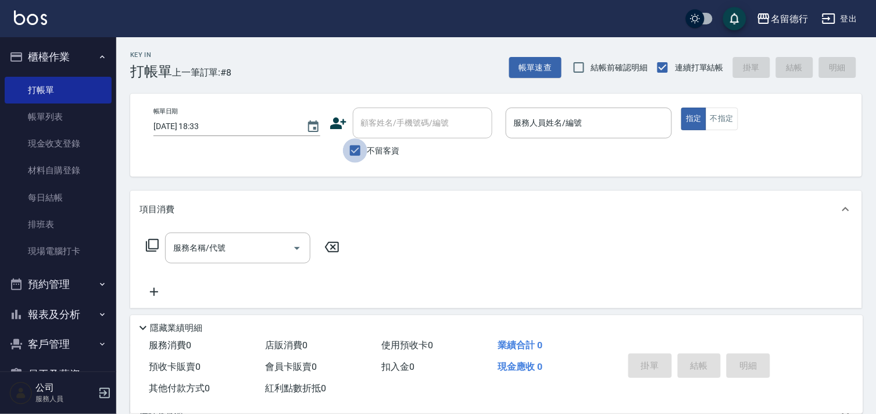
drag, startPoint x: 350, startPoint y: 152, endPoint x: 373, endPoint y: 122, distance: 38.1
click at [352, 151] on input "不留客資" at bounding box center [355, 150] width 24 height 24
checkbox input "false"
click at [375, 119] on div "顧客姓名/手機號碼/編號 顧客姓名/手機號碼/編號" at bounding box center [422, 122] width 139 height 31
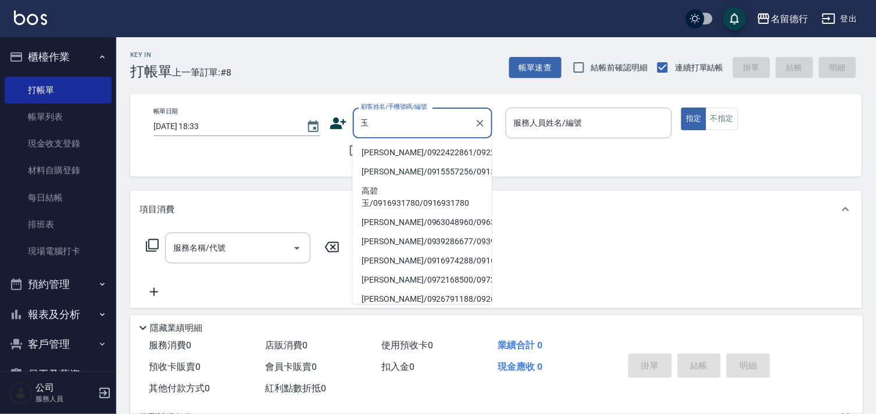
click at [382, 160] on li "[PERSON_NAME]/0922422861/0922422861" at bounding box center [422, 152] width 139 height 19
type input "[PERSON_NAME]/0922422861/0922422861"
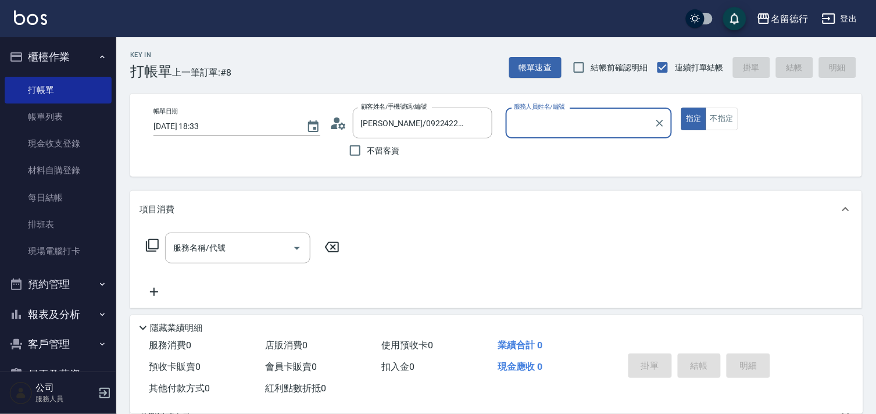
type input "品言-07"
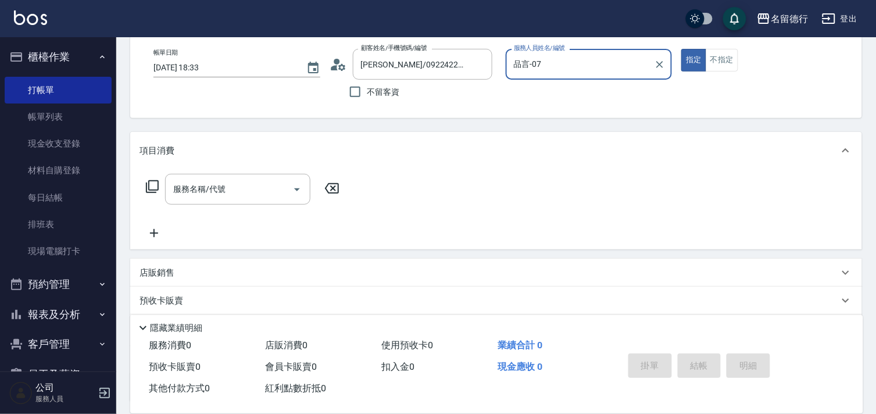
scroll to position [129, 0]
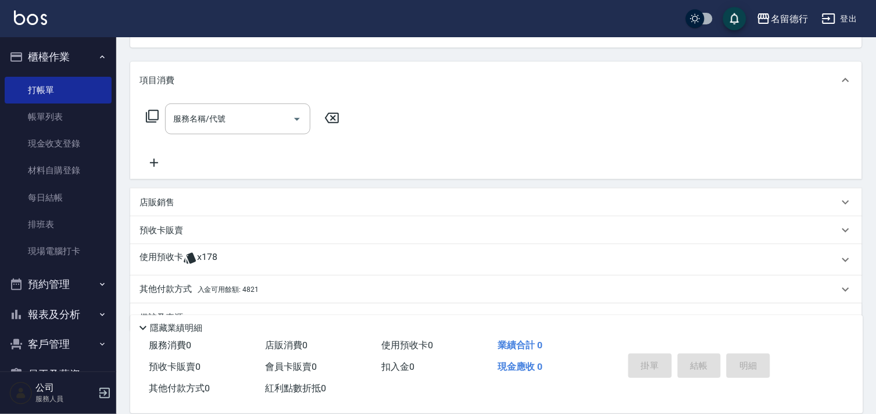
click at [197, 258] on span "x178" at bounding box center [207, 259] width 20 height 17
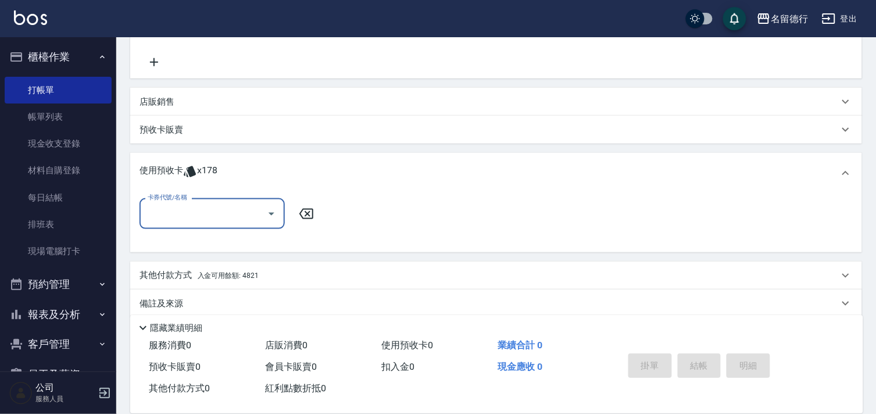
scroll to position [242, 0]
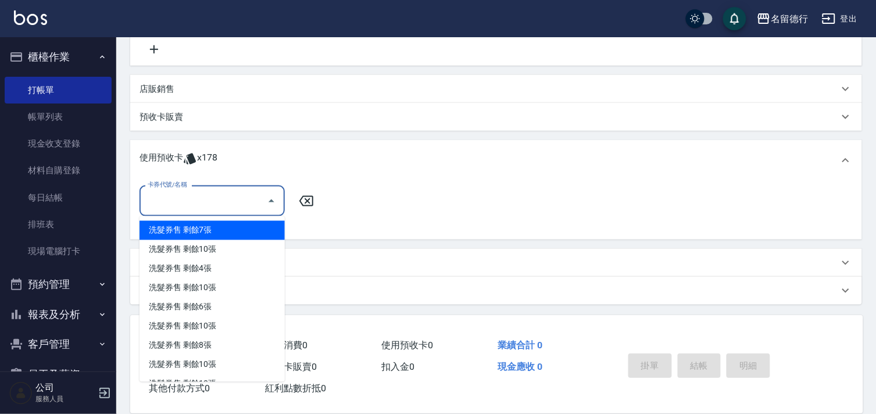
click at [217, 198] on input "卡券代號/名稱" at bounding box center [203, 201] width 117 height 20
click at [230, 229] on div "洗髮券售 剩餘7張" at bounding box center [211, 230] width 145 height 19
type input "洗髮券售"
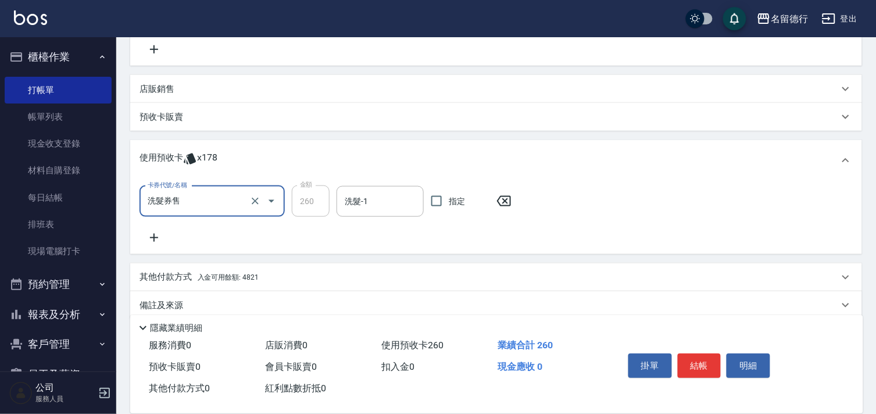
click at [206, 195] on input "洗髮券售" at bounding box center [196, 201] width 102 height 20
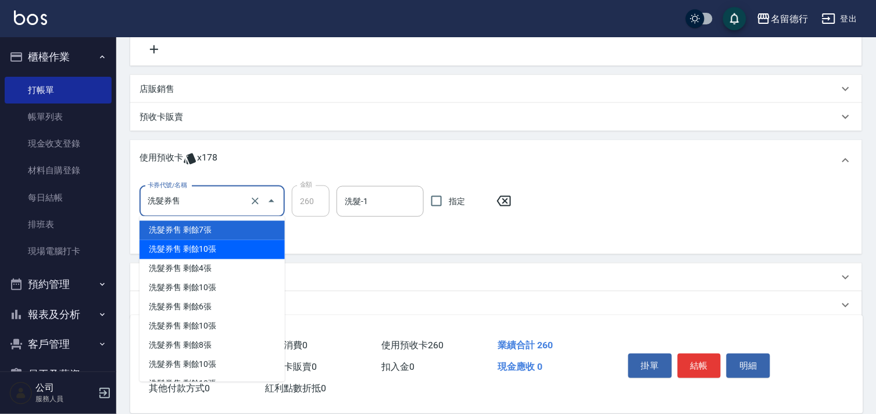
click at [212, 248] on div "洗髮券售 剩餘10張" at bounding box center [211, 249] width 145 height 19
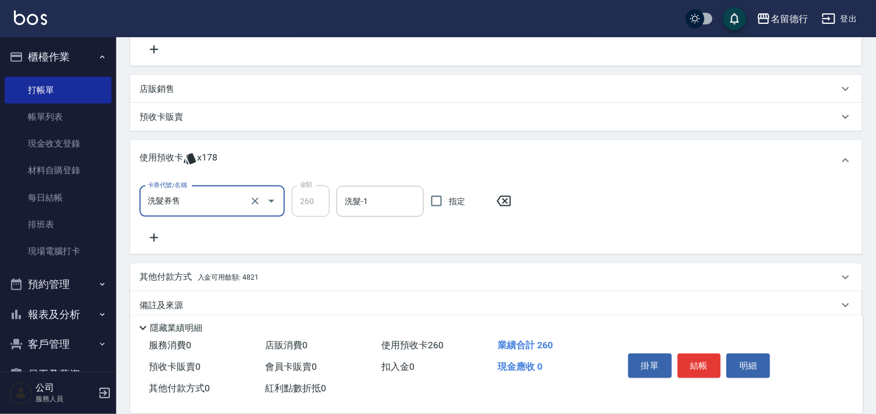
click at [205, 196] on input "洗髮券售" at bounding box center [196, 201] width 102 height 20
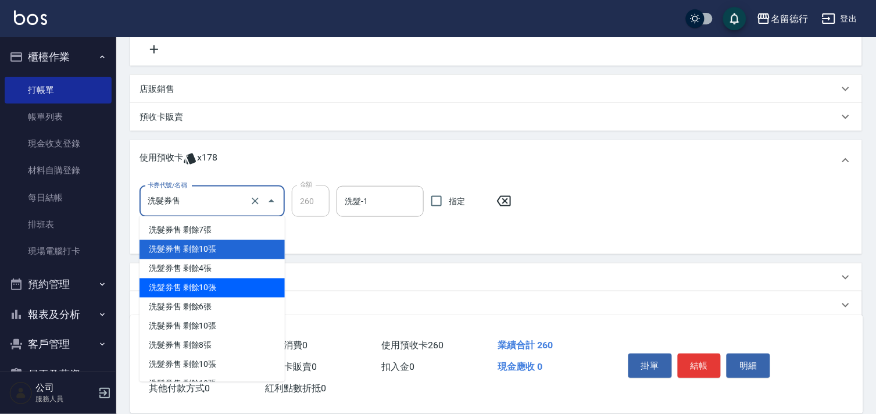
click at [221, 279] on div "洗髮券售 剩餘10張" at bounding box center [211, 287] width 145 height 19
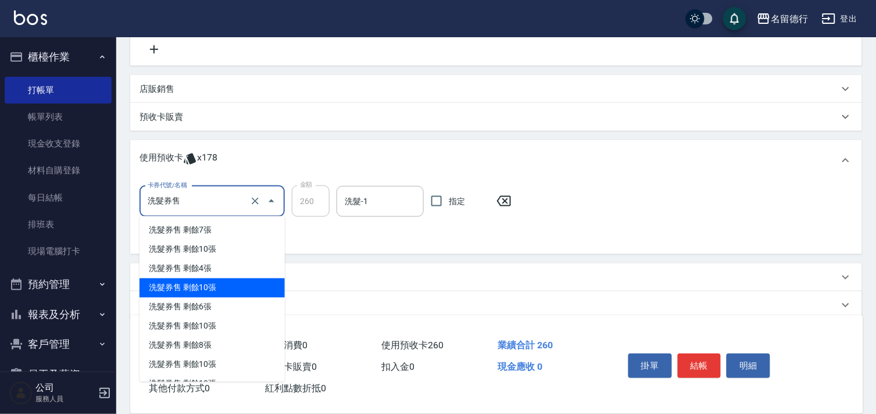
click at [205, 206] on input "洗髮券售" at bounding box center [196, 201] width 102 height 20
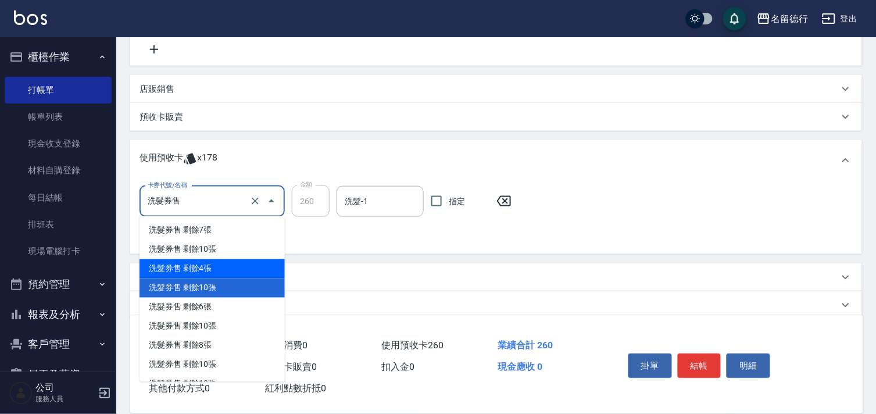
click at [223, 266] on div "洗髮券售 剩餘4張" at bounding box center [211, 268] width 145 height 19
type input "300"
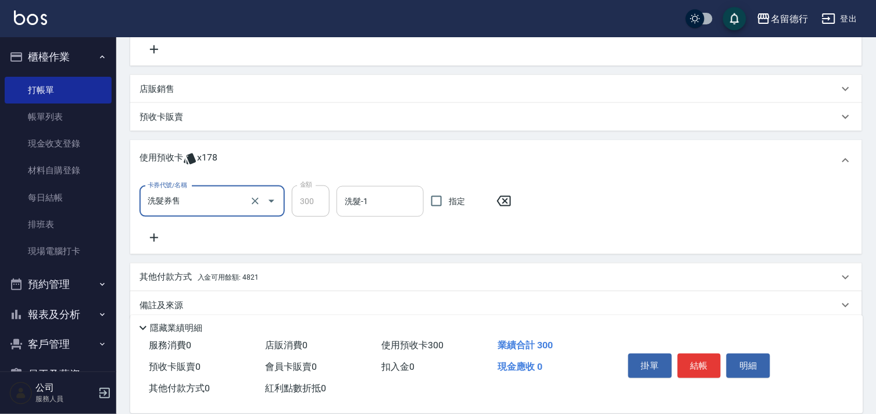
click at [359, 186] on div "洗髮-1" at bounding box center [379, 201] width 87 height 31
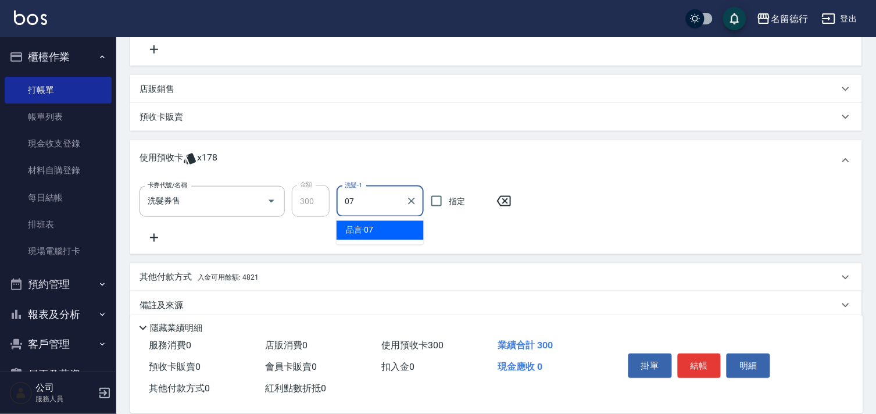
click at [373, 227] on span "品言 -07" at bounding box center [360, 230] width 28 height 12
type input "品言-07"
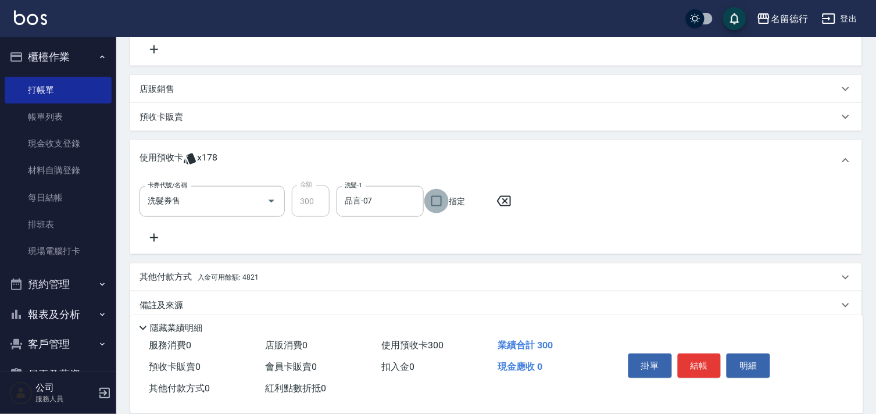
click at [447, 199] on input "指定" at bounding box center [436, 201] width 24 height 24
checkbox input "true"
click at [152, 239] on icon at bounding box center [153, 238] width 29 height 14
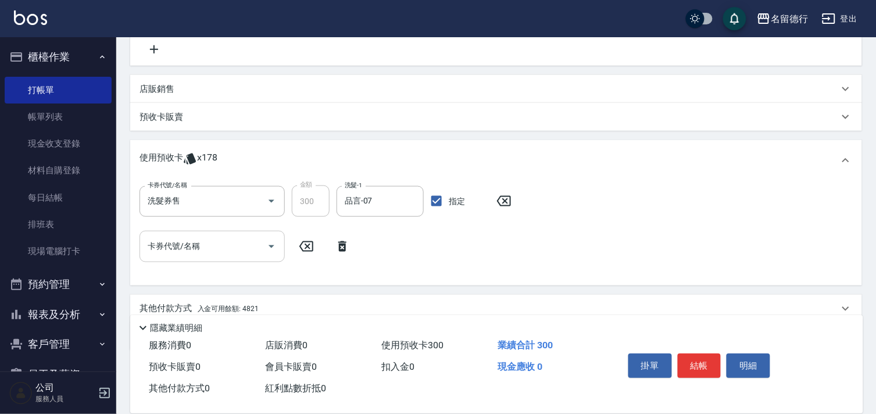
click at [181, 250] on input "卡券代號/名稱" at bounding box center [203, 246] width 117 height 20
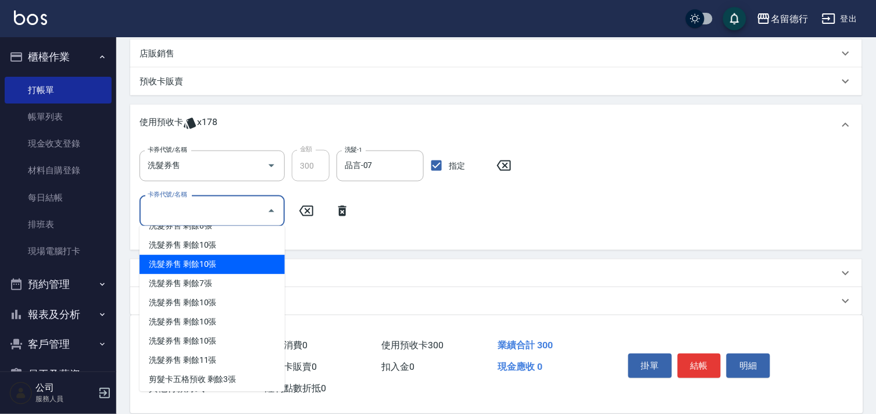
scroll to position [288, 0]
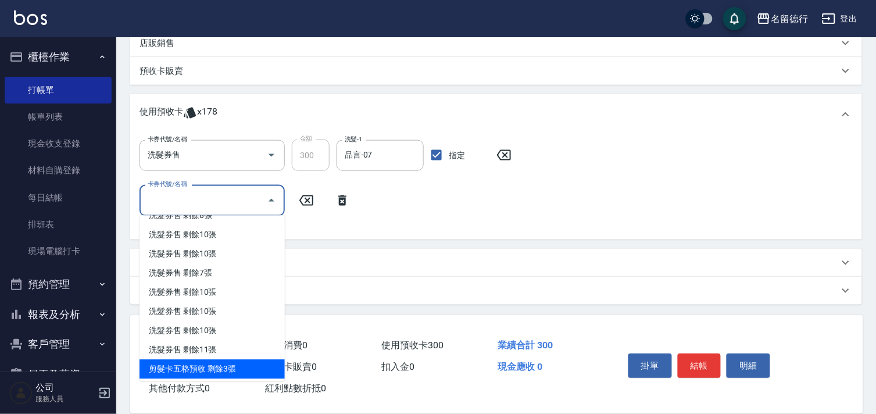
click at [206, 370] on div "剪髮卡五格預收 剩餘3張" at bounding box center [211, 369] width 145 height 19
type input "剪髮卡五格預收"
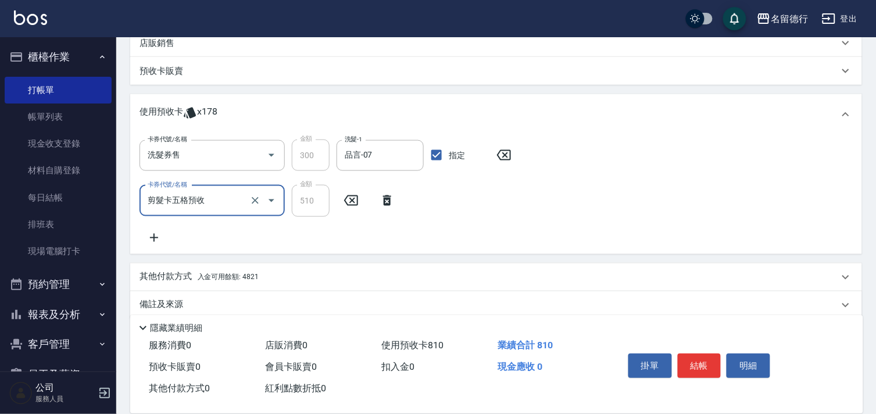
click at [698, 353] on button "結帳" at bounding box center [700, 365] width 44 height 24
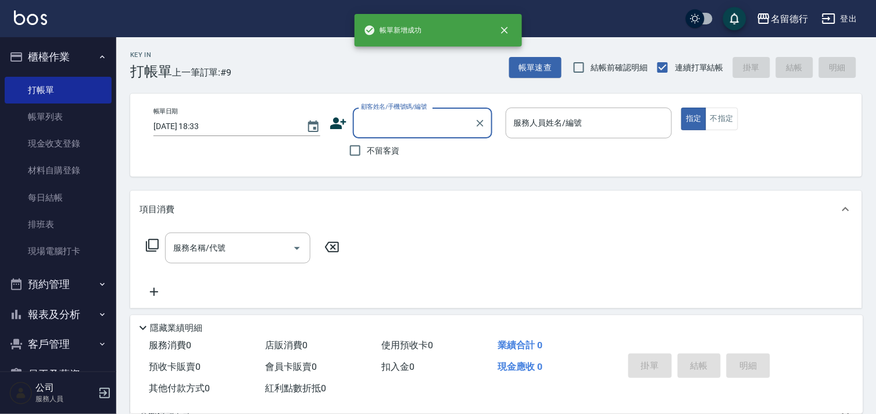
scroll to position [0, 0]
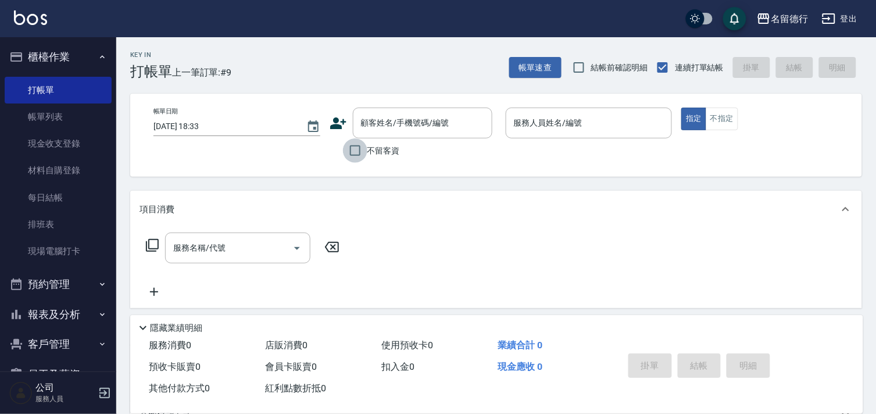
click at [357, 149] on input "不留客資" at bounding box center [355, 150] width 24 height 24
checkbox input "true"
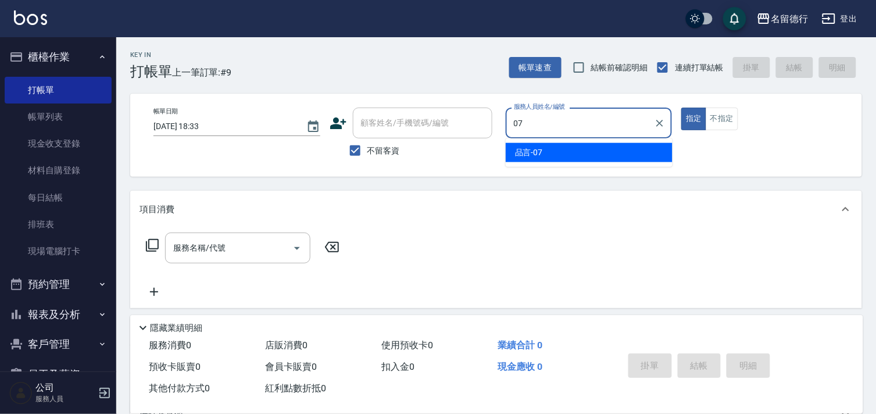
click at [520, 150] on span "品言 -07" at bounding box center [529, 152] width 28 height 12
type input "品言-07"
click at [240, 242] on input "服務名稱/代號" at bounding box center [228, 248] width 117 height 20
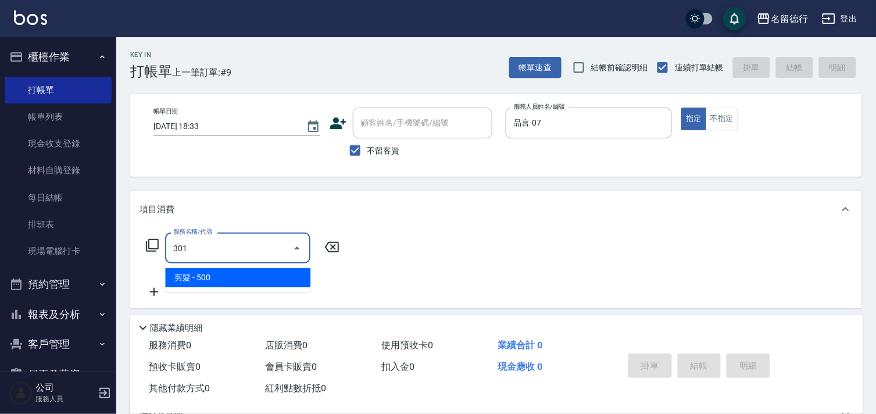
drag, startPoint x: 250, startPoint y: 273, endPoint x: 304, endPoint y: 263, distance: 54.5
click at [250, 274] on span "剪髮 - 500" at bounding box center [237, 277] width 145 height 19
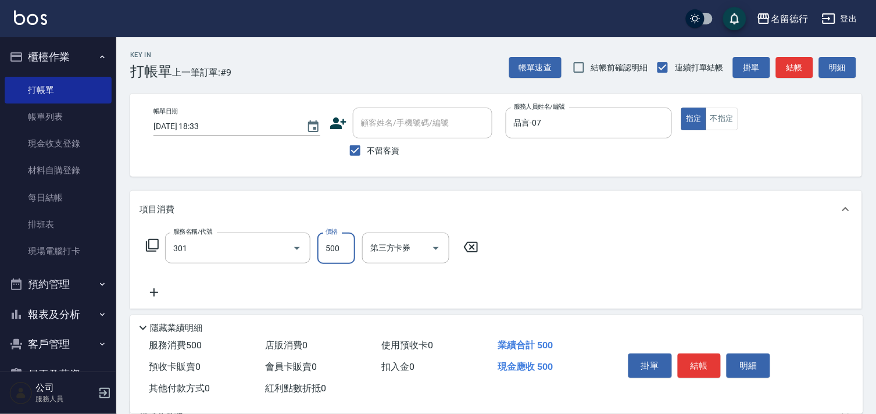
type input "剪髮(301)"
click at [326, 246] on input "500" at bounding box center [336, 247] width 38 height 31
type input "600"
click at [621, 245] on div "服務名稱/代號 剪髮(301) 服務名稱/代號 價格 600 價格 第三方卡券 第三方卡券" at bounding box center [496, 268] width 732 height 81
click at [702, 357] on button "結帳" at bounding box center [700, 365] width 44 height 24
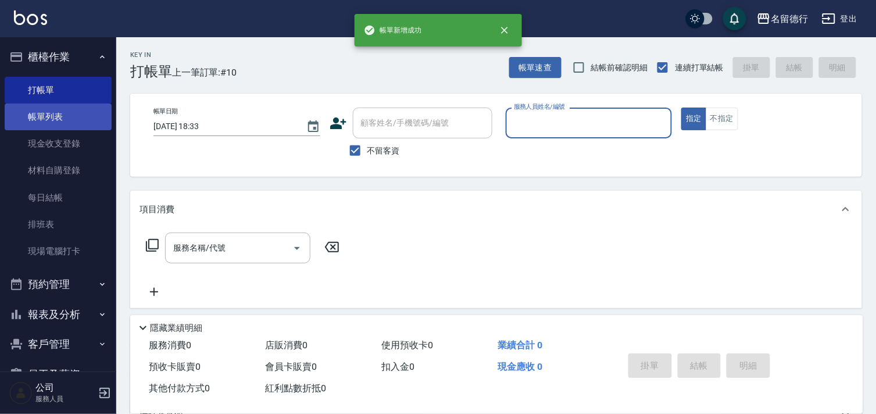
click at [41, 109] on link "帳單列表" at bounding box center [58, 116] width 107 height 27
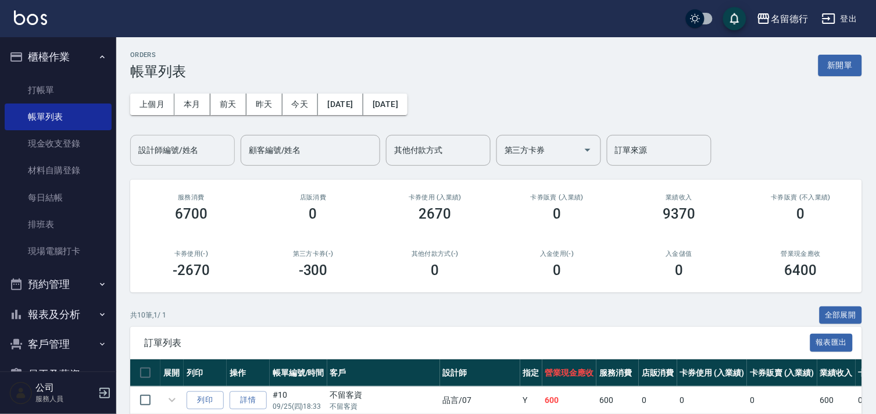
click at [170, 153] on div "設計師編號/姓名 設計師編號/姓名" at bounding box center [182, 150] width 105 height 31
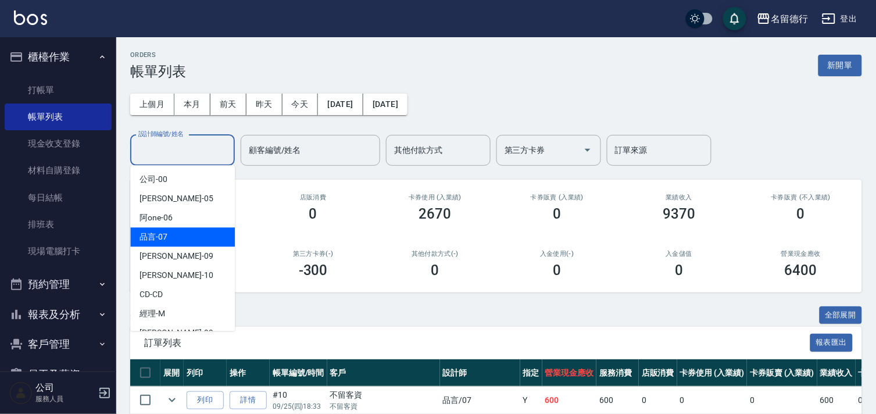
click at [175, 244] on div "品言 -07" at bounding box center [182, 236] width 105 height 19
type input "品言-07"
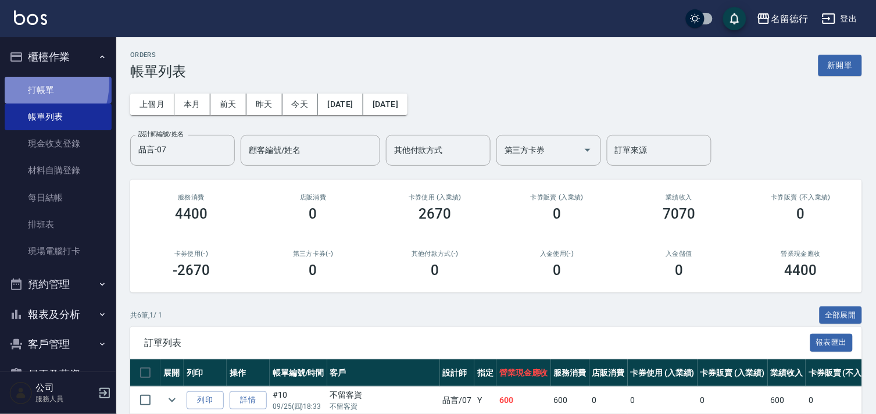
click at [32, 83] on link "打帳單" at bounding box center [58, 90] width 107 height 27
